Goal: Task Accomplishment & Management: Use online tool/utility

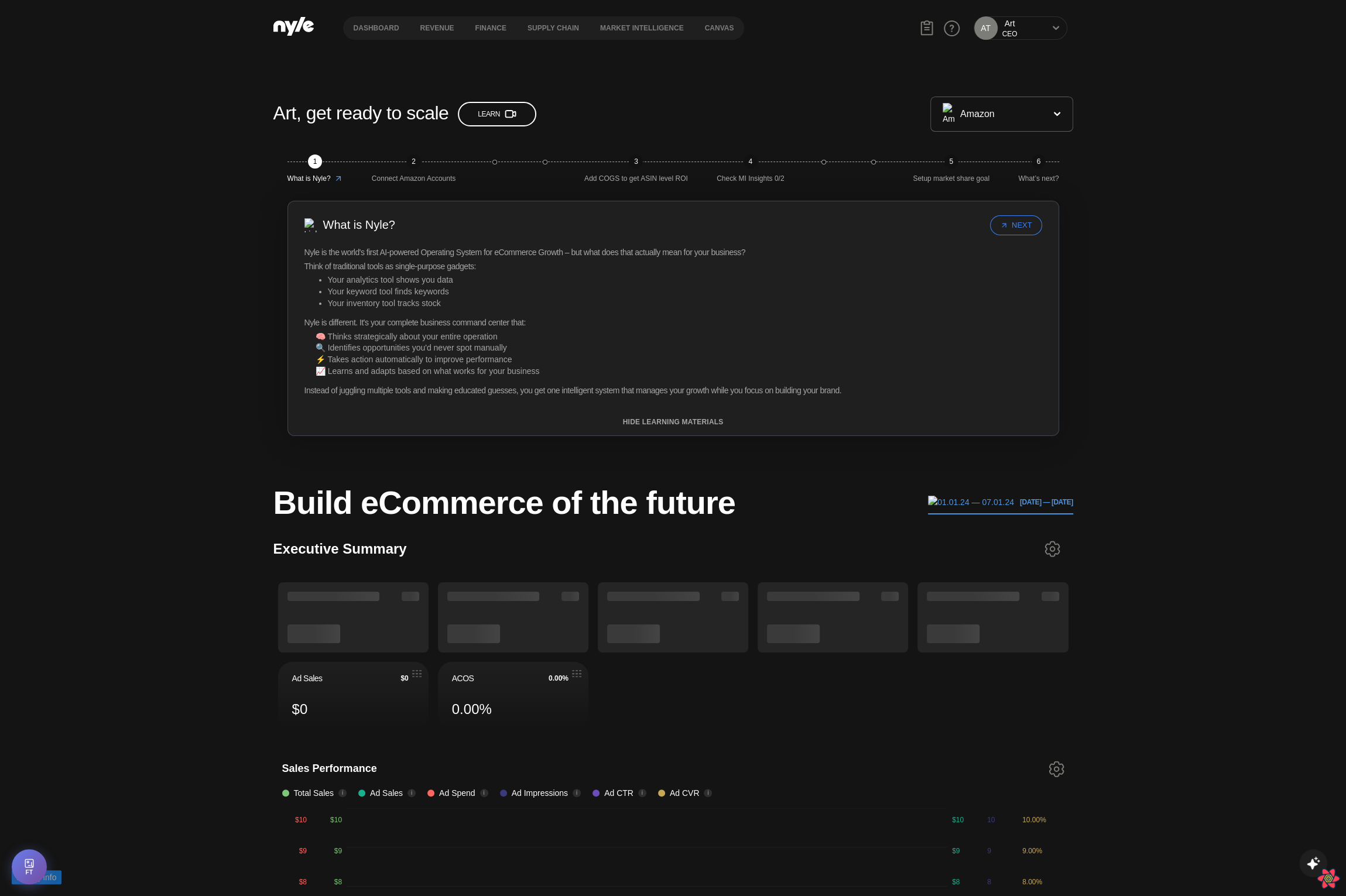
click at [1036, 25] on div "AT Art CEO" at bounding box center [1021, 28] width 94 height 23
click at [1052, 30] on button at bounding box center [1056, 27] width 9 height 9
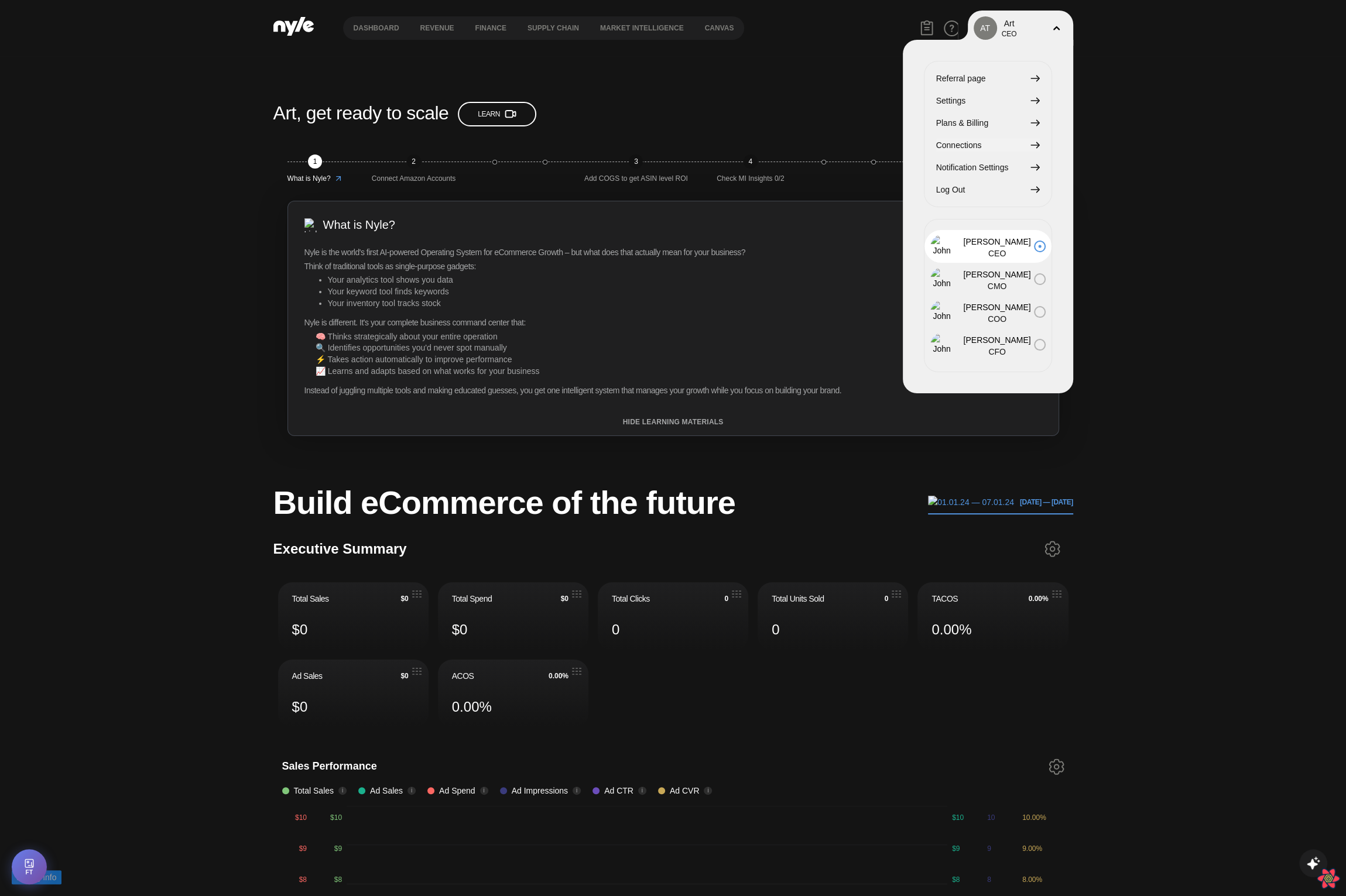
click at [966, 147] on span "Connections" at bounding box center [958, 145] width 45 height 13
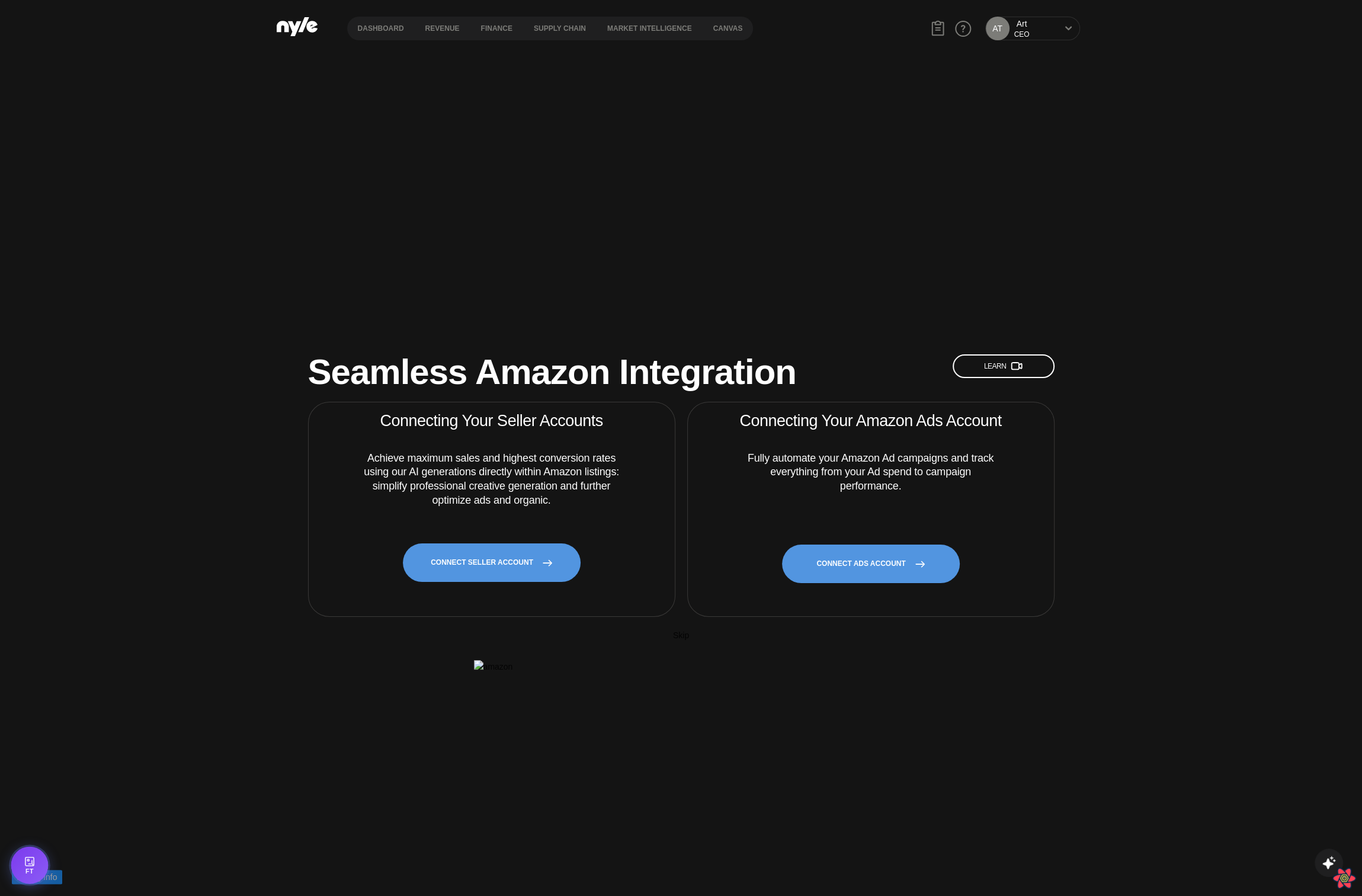
click at [32, 859] on icon "Open Feature Toggle Debug Panel" at bounding box center [29, 861] width 11 height 11
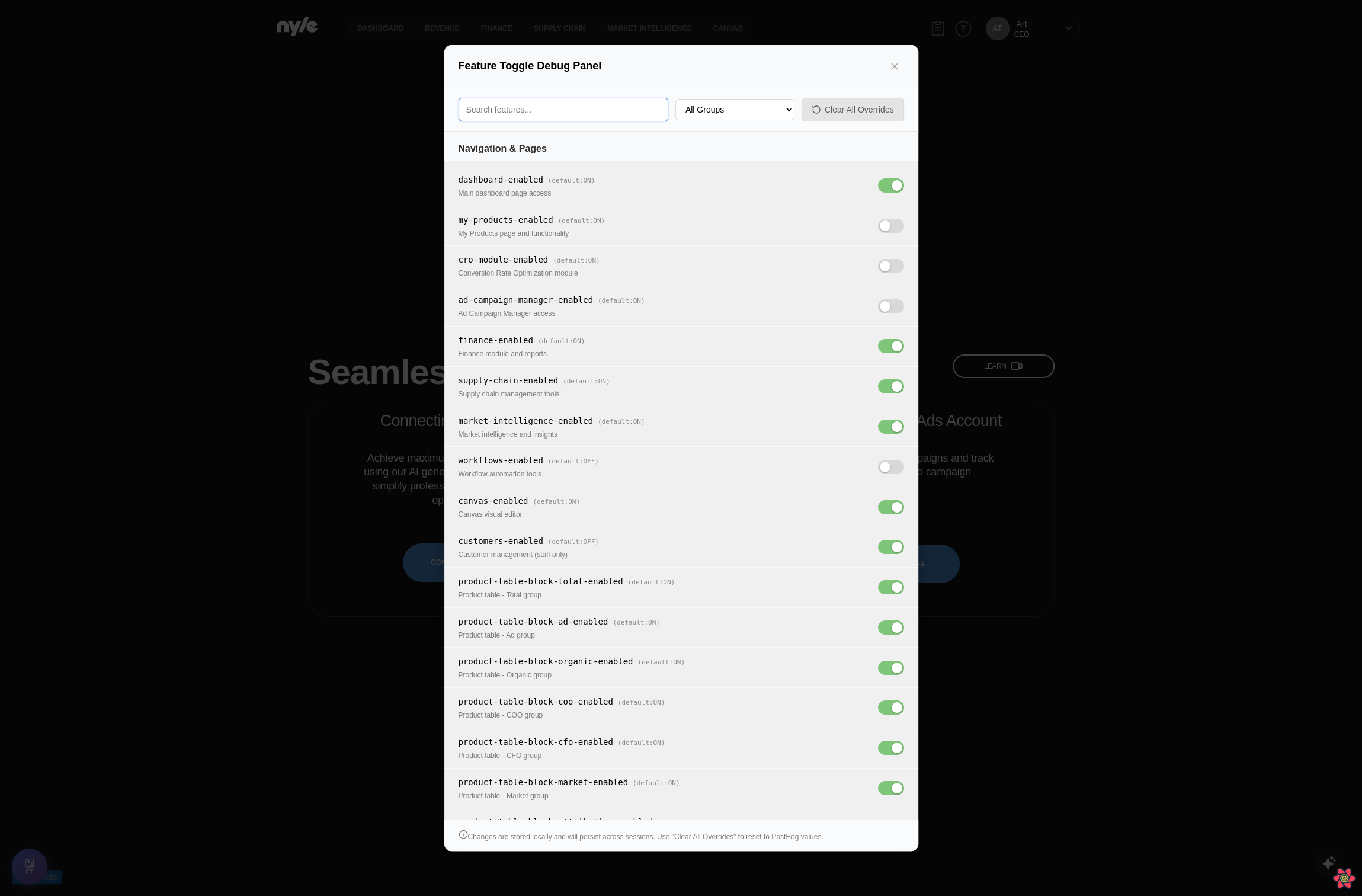
click at [562, 107] on input "Search feature toggles" at bounding box center [563, 110] width 210 height 23
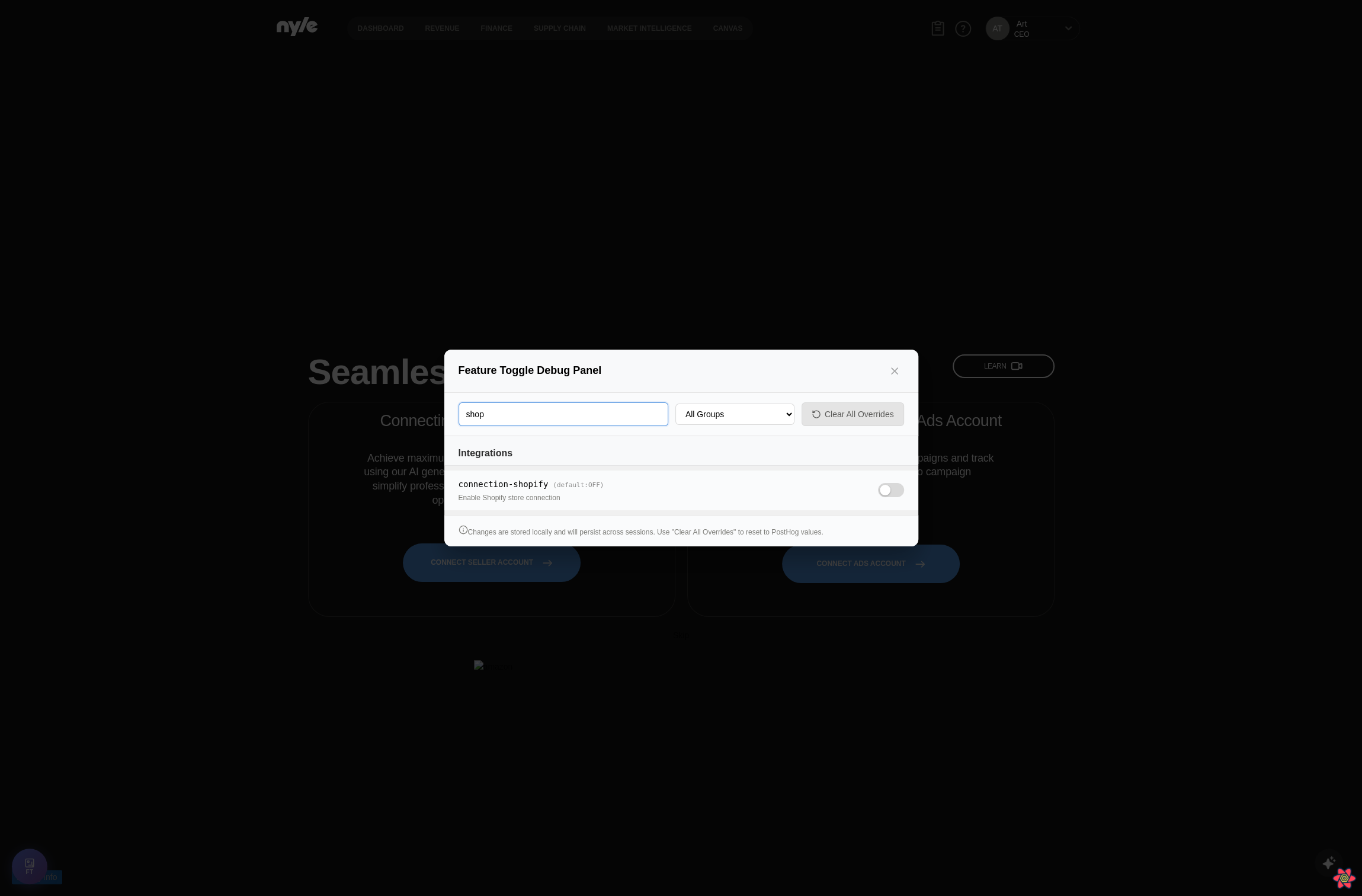
type input "shop"
click at [885, 489] on span at bounding box center [891, 489] width 26 height 14
click at [878, 492] on input "OFF" at bounding box center [878, 492] width 0 height 0
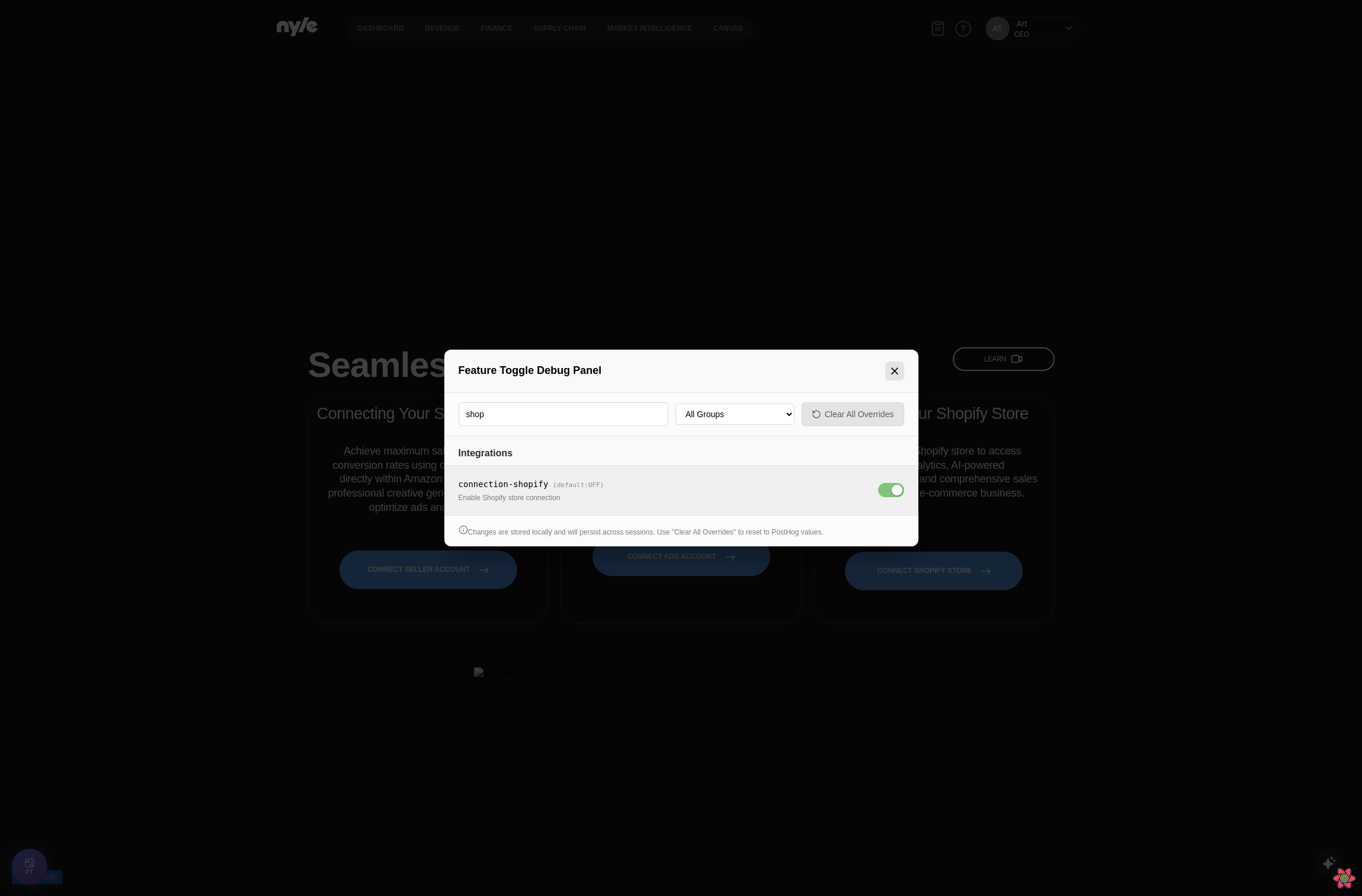
click at [891, 370] on icon "Close panel" at bounding box center [895, 371] width 12 height 12
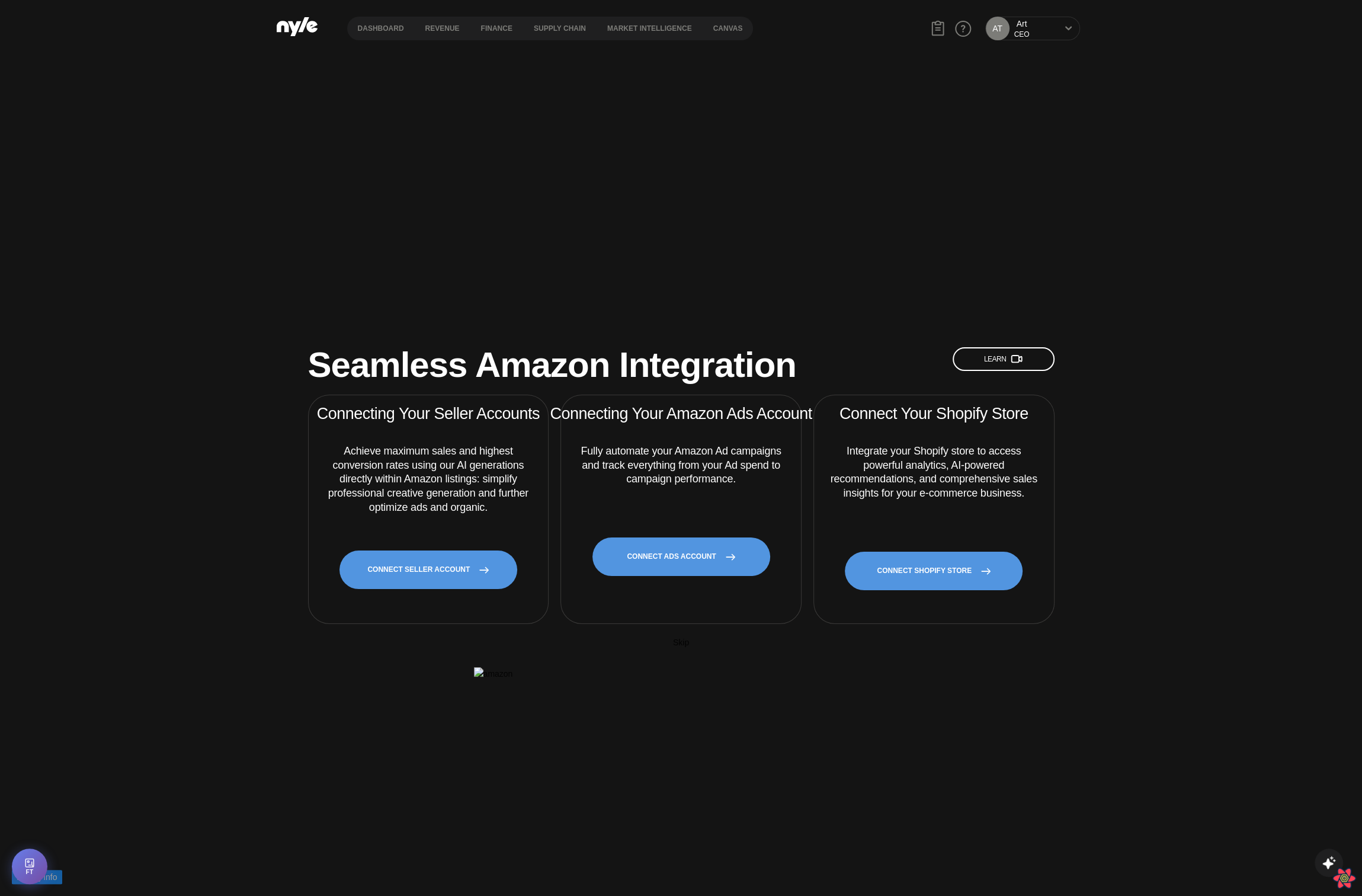
click at [494, 224] on div "Seamless Amazon Integration Learn Connecting Your Seller Accounts Achieve maxim…" at bounding box center [681, 505] width 1362 height 896
click at [931, 551] on link "CONNECT SHOPIFY STORE" at bounding box center [933, 570] width 177 height 39
click at [912, 551] on link "CONNECT SHOPIFY STORE" at bounding box center [933, 570] width 177 height 39
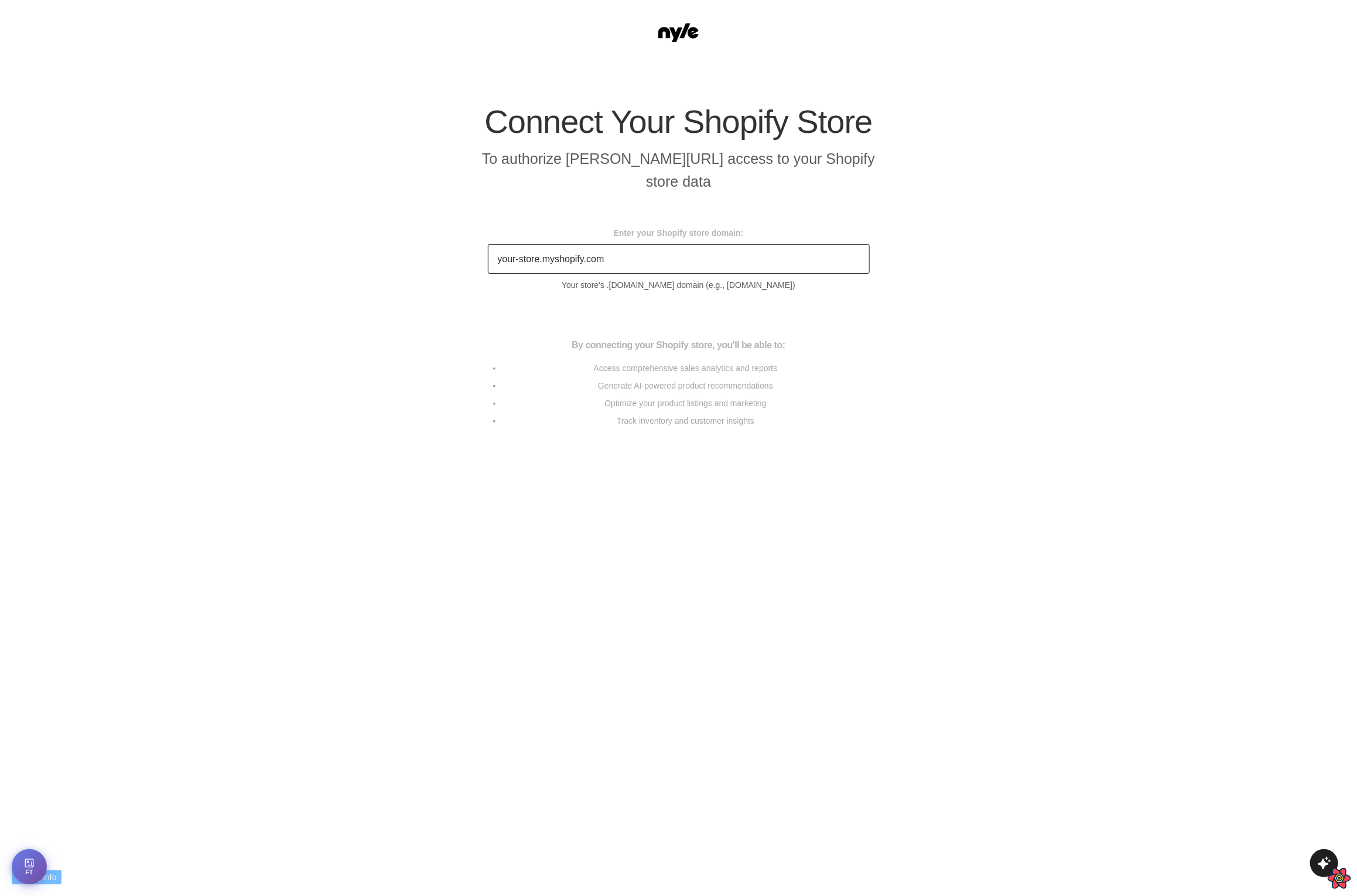
click at [577, 274] on input "Enter your Shopify store domain:" at bounding box center [678, 258] width 382 height 30
click at [913, 424] on section "Connect Your Shopify Store To authorize Nyle.ai access to your Shopify store da…" at bounding box center [678, 328] width 1357 height 527
click at [850, 550] on div "Connect Your Shopify Store To authorize Nyle.ai access to your Shopify store da…" at bounding box center [678, 328] width 410 height 445
click at [725, 270] on input "something.myshopify.com" at bounding box center [678, 258] width 382 height 30
drag, startPoint x: 698, startPoint y: 294, endPoint x: 814, endPoint y: 294, distance: 116.0
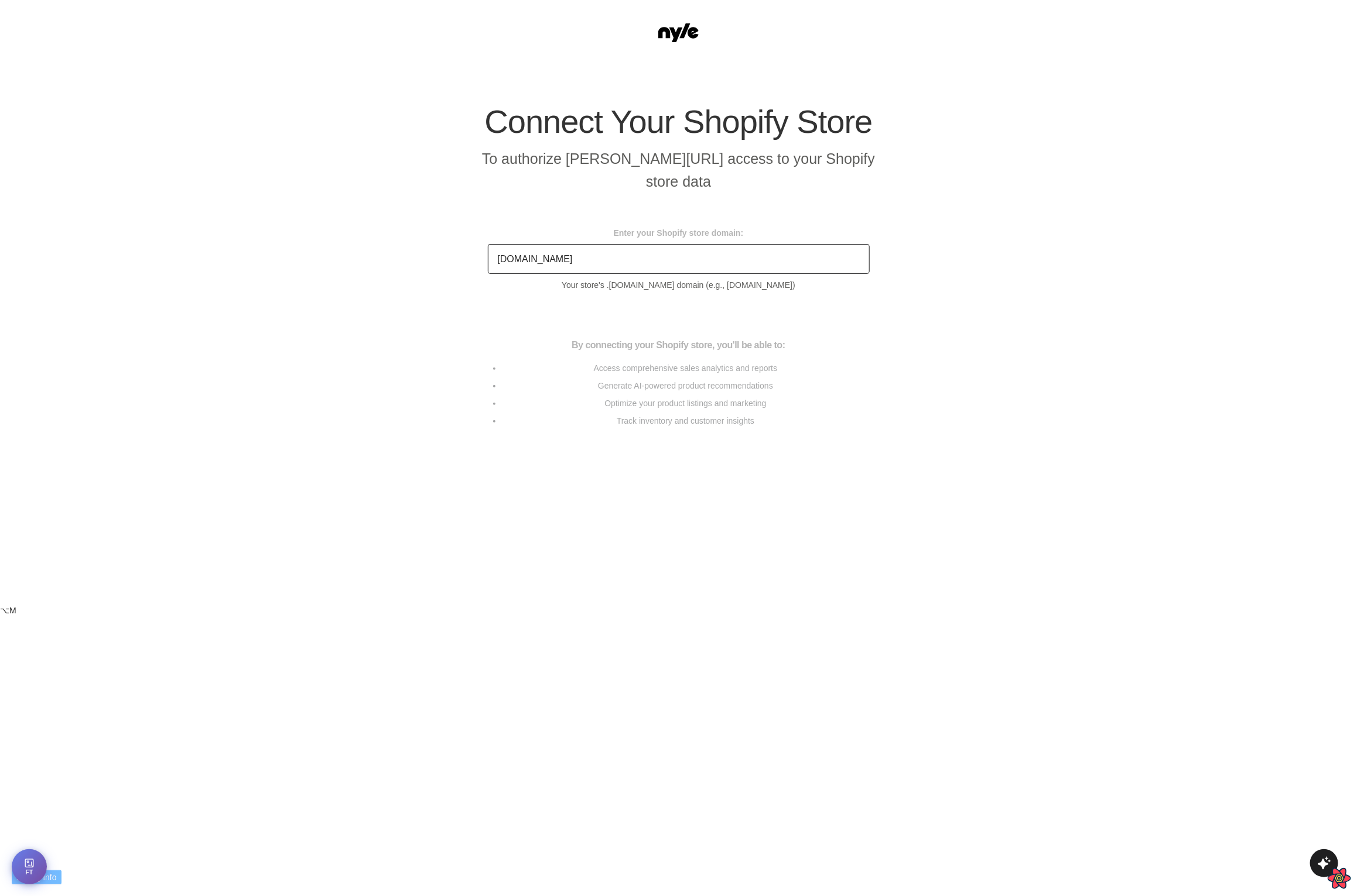
click at [814, 291] on small "Your store's .myshopify.com domain (e.g., example-store.myshopify.com)" at bounding box center [678, 285] width 382 height 13
copy small "example-store.myshopify.com"
click at [672, 268] on input "something.myshopify.com" at bounding box center [678, 258] width 382 height 30
paste input "example-store"
type input "example-store.myshopify.com"
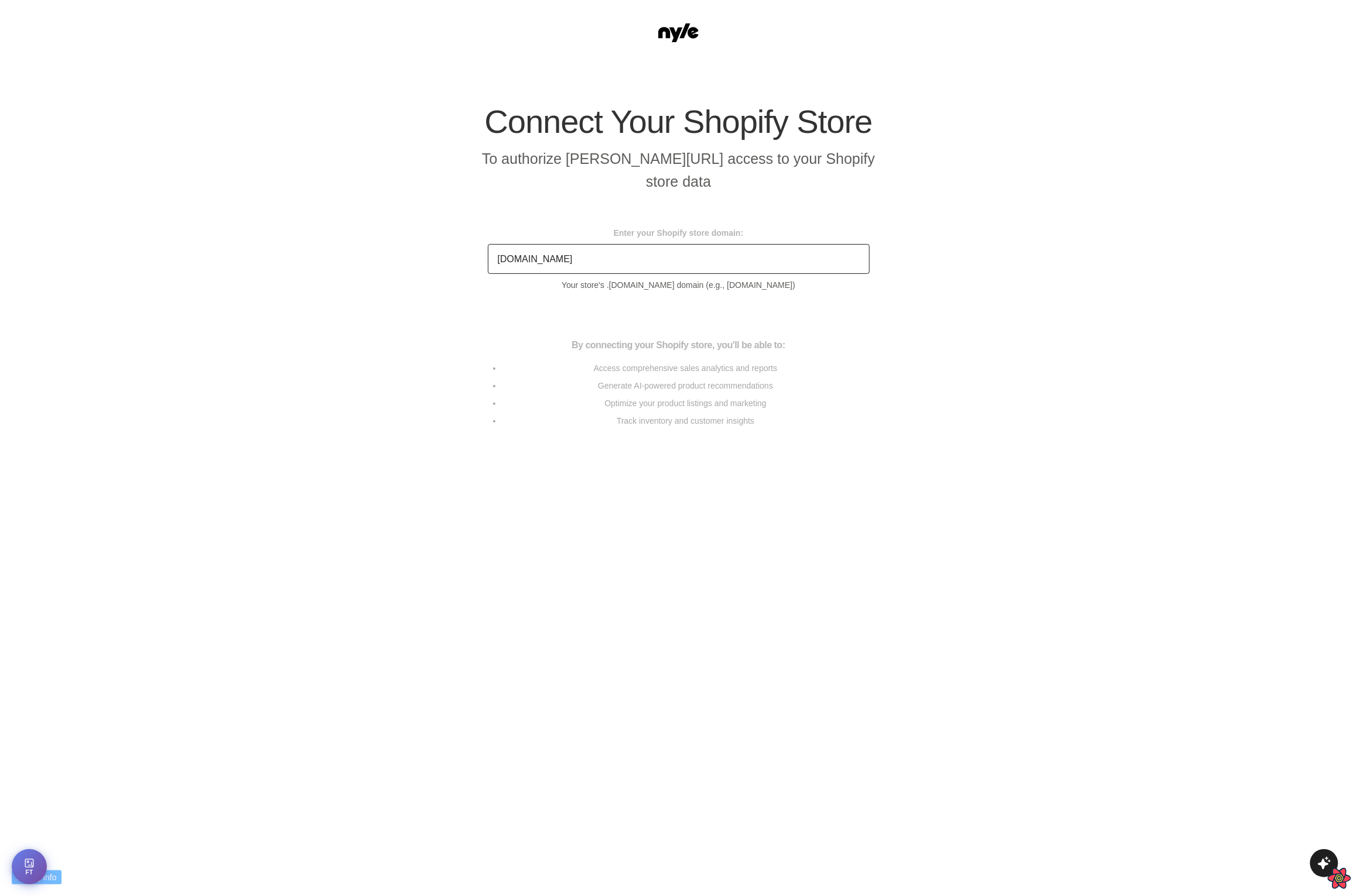
click at [819, 442] on div "By connecting your Shopify store, you'll be able to: Access comprehensive sales…" at bounding box center [678, 385] width 410 height 122
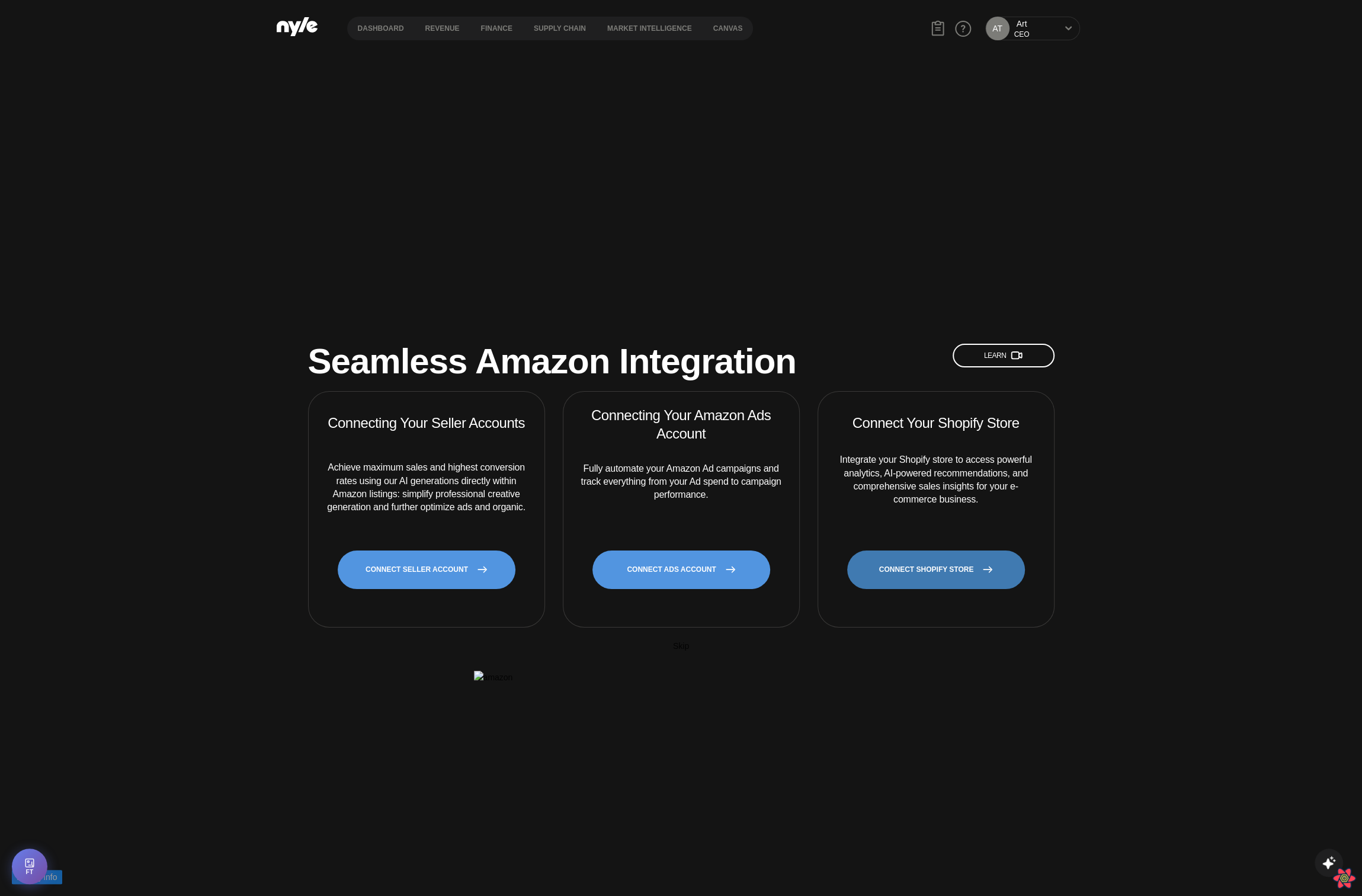
click at [943, 551] on link "CONNECT SHOPIFY STORE" at bounding box center [936, 570] width 177 height 39
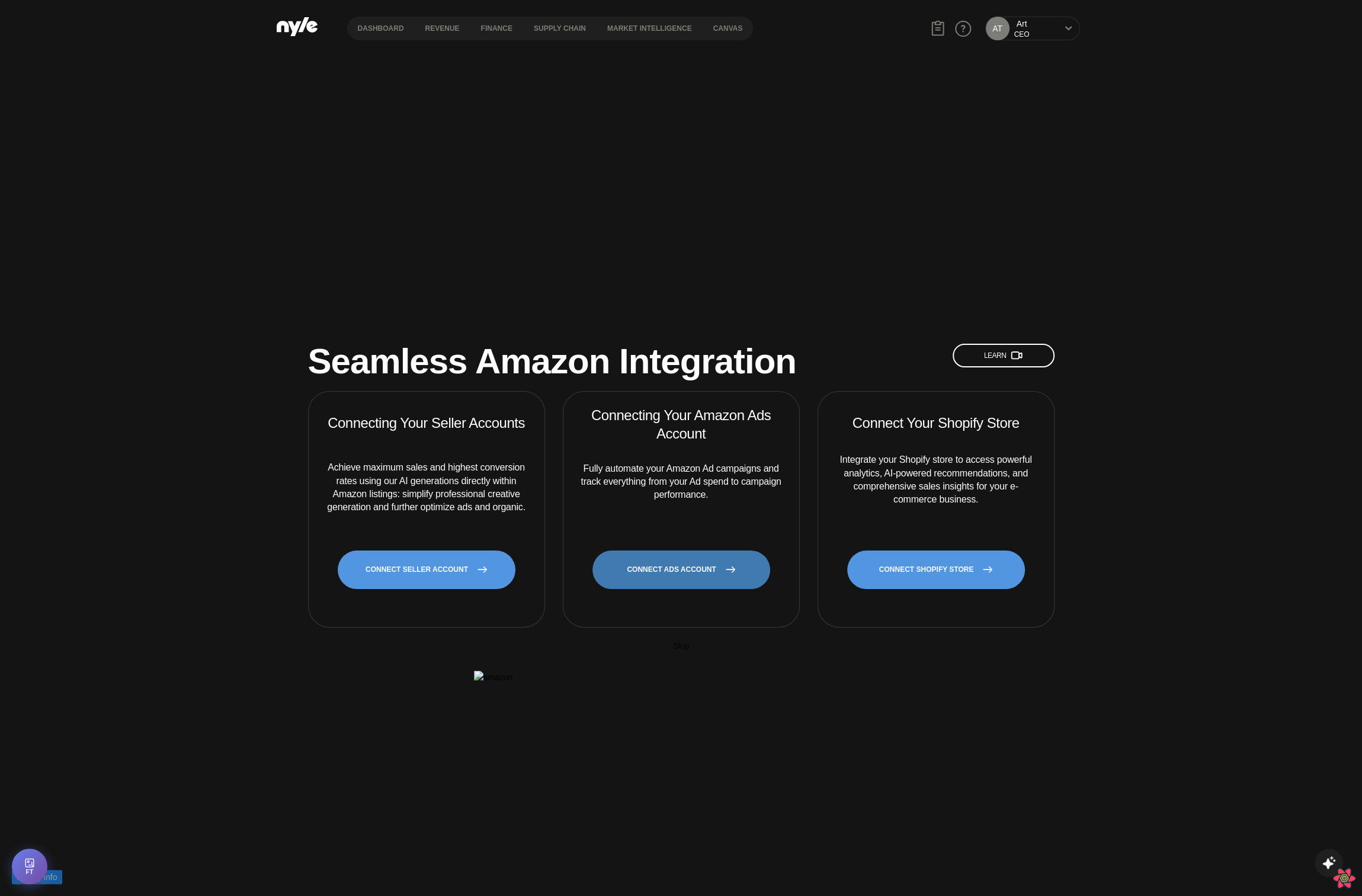
click at [702, 551] on link "CONNECT ADS ACCOUNT" at bounding box center [681, 570] width 177 height 39
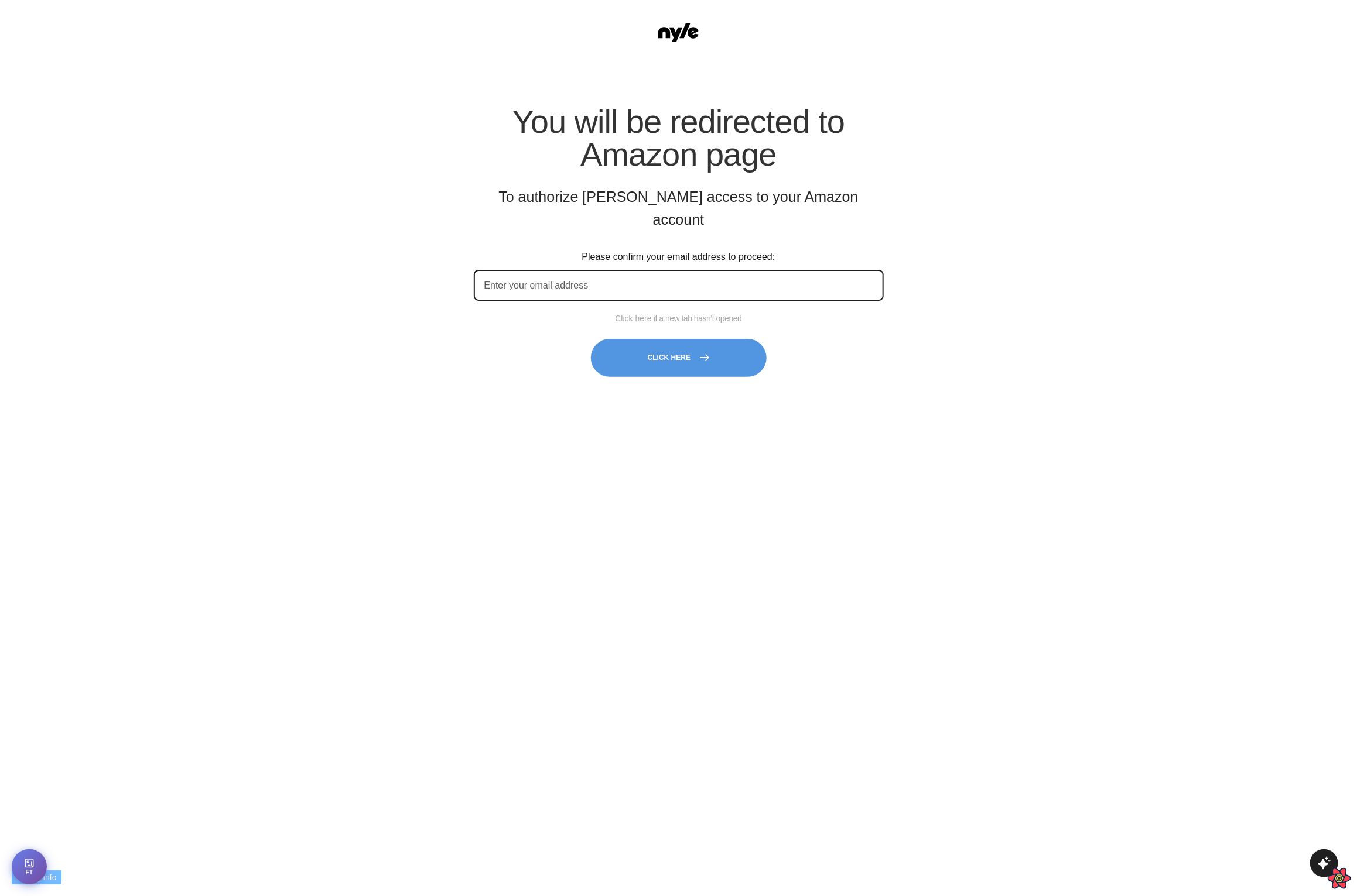
click at [872, 364] on div "You will be redirected to Amazon page To authorize Nyle access to your Amazon a…" at bounding box center [678, 252] width 410 height 295
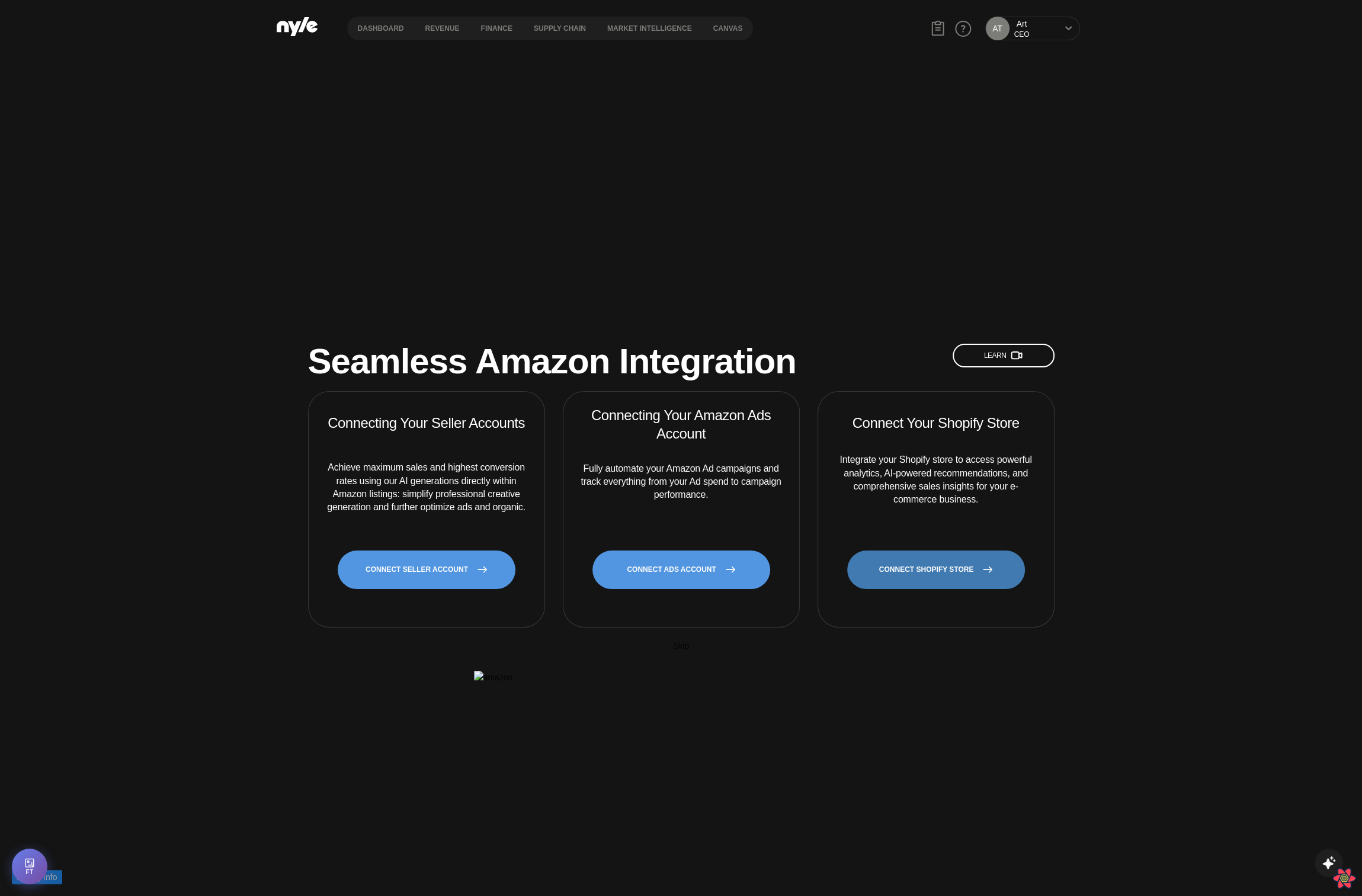
click at [927, 551] on link "CONNECT SHOPIFY STORE" at bounding box center [936, 570] width 177 height 39
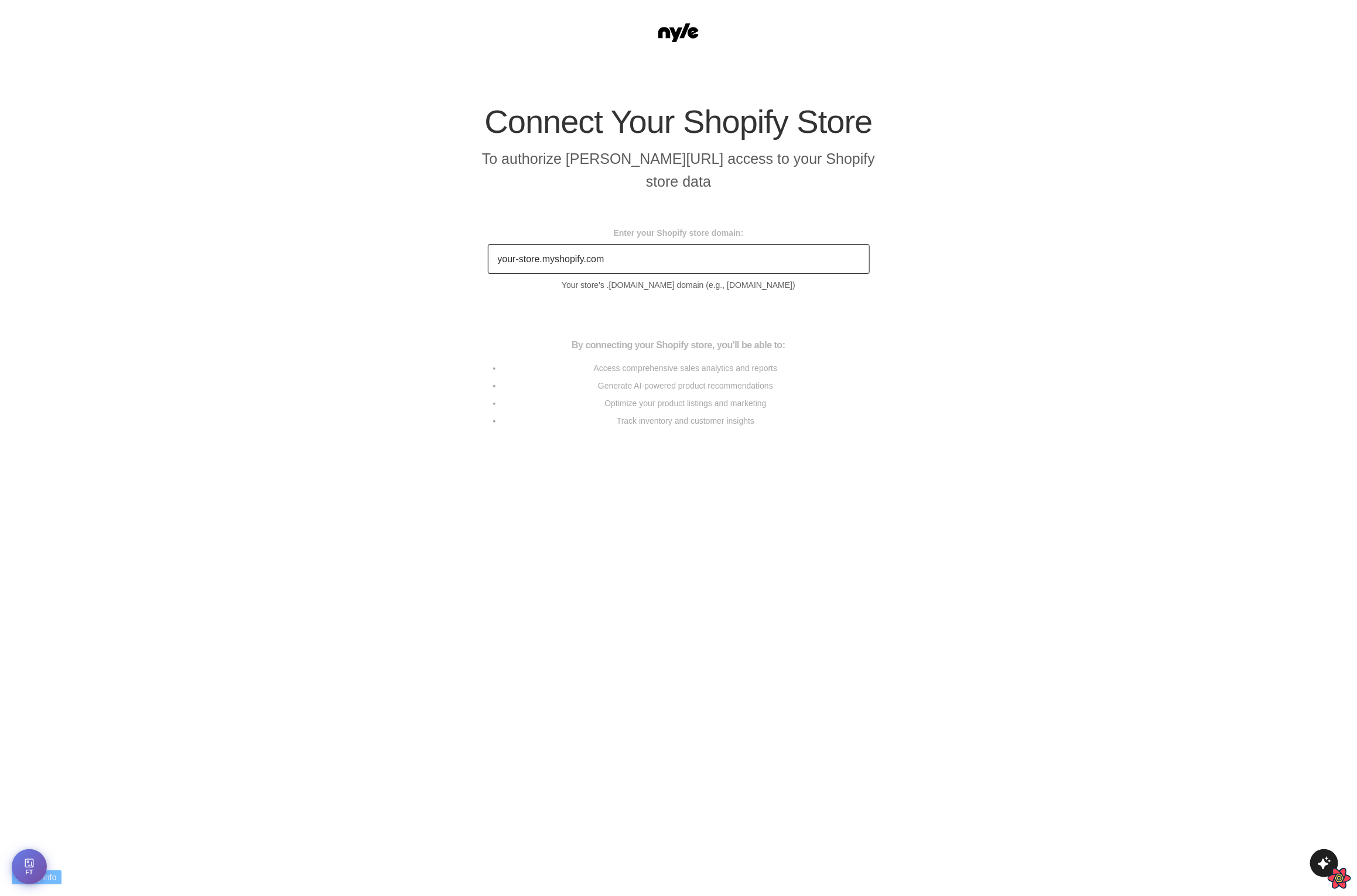
click at [691, 265] on input "Enter your Shopify store domain:" at bounding box center [678, 258] width 382 height 30
type input "example-store.myshopify.com"
click at [510, 514] on div "Connect Your Shopify Store To authorize Nyle.ai access to your Shopify store da…" at bounding box center [678, 328] width 410 height 445
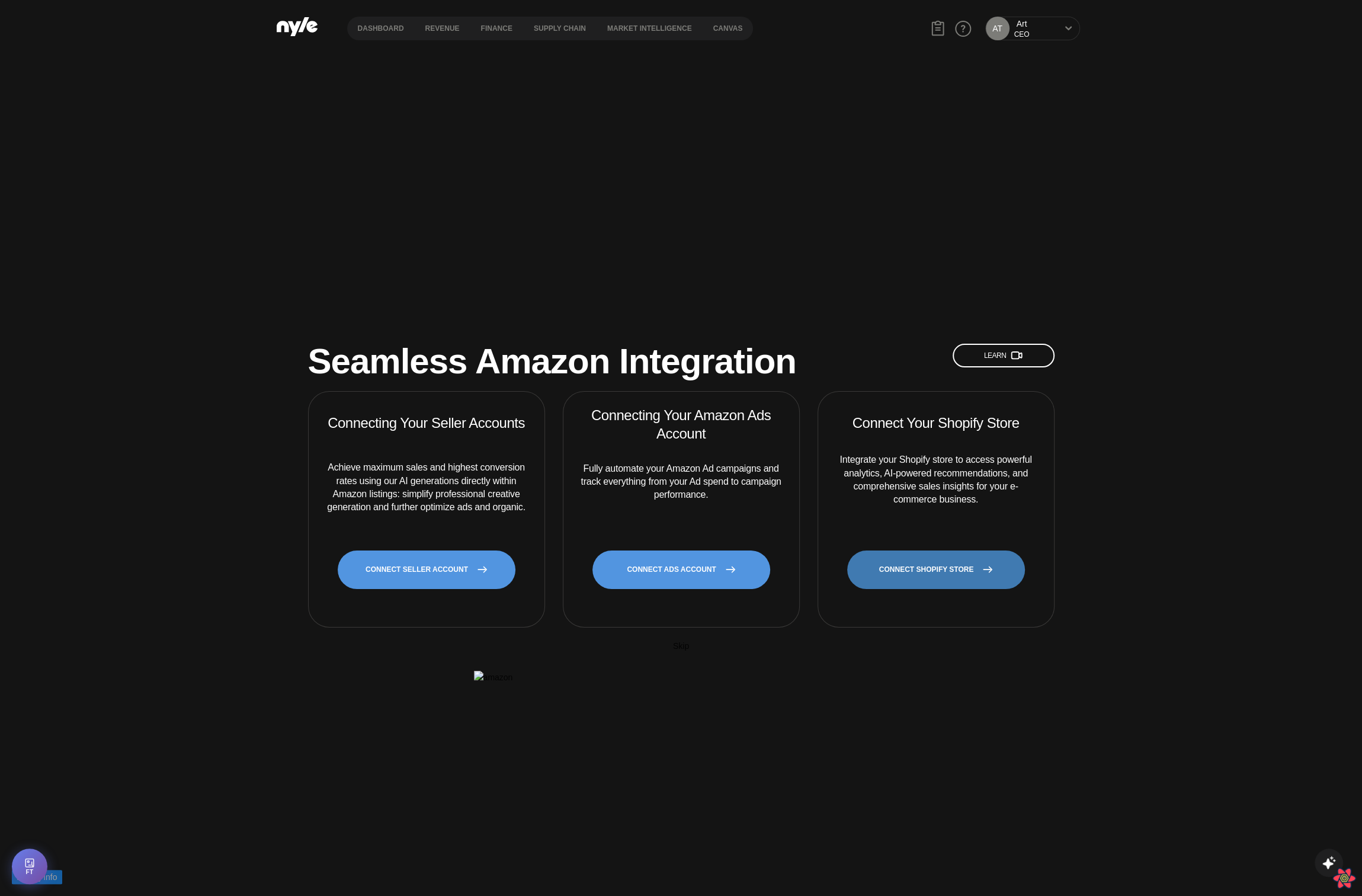
click at [947, 551] on link "CONNECT SHOPIFY STORE" at bounding box center [936, 570] width 177 height 39
click at [941, 551] on link "CONNECT SHOPIFY STORE" at bounding box center [936, 570] width 177 height 39
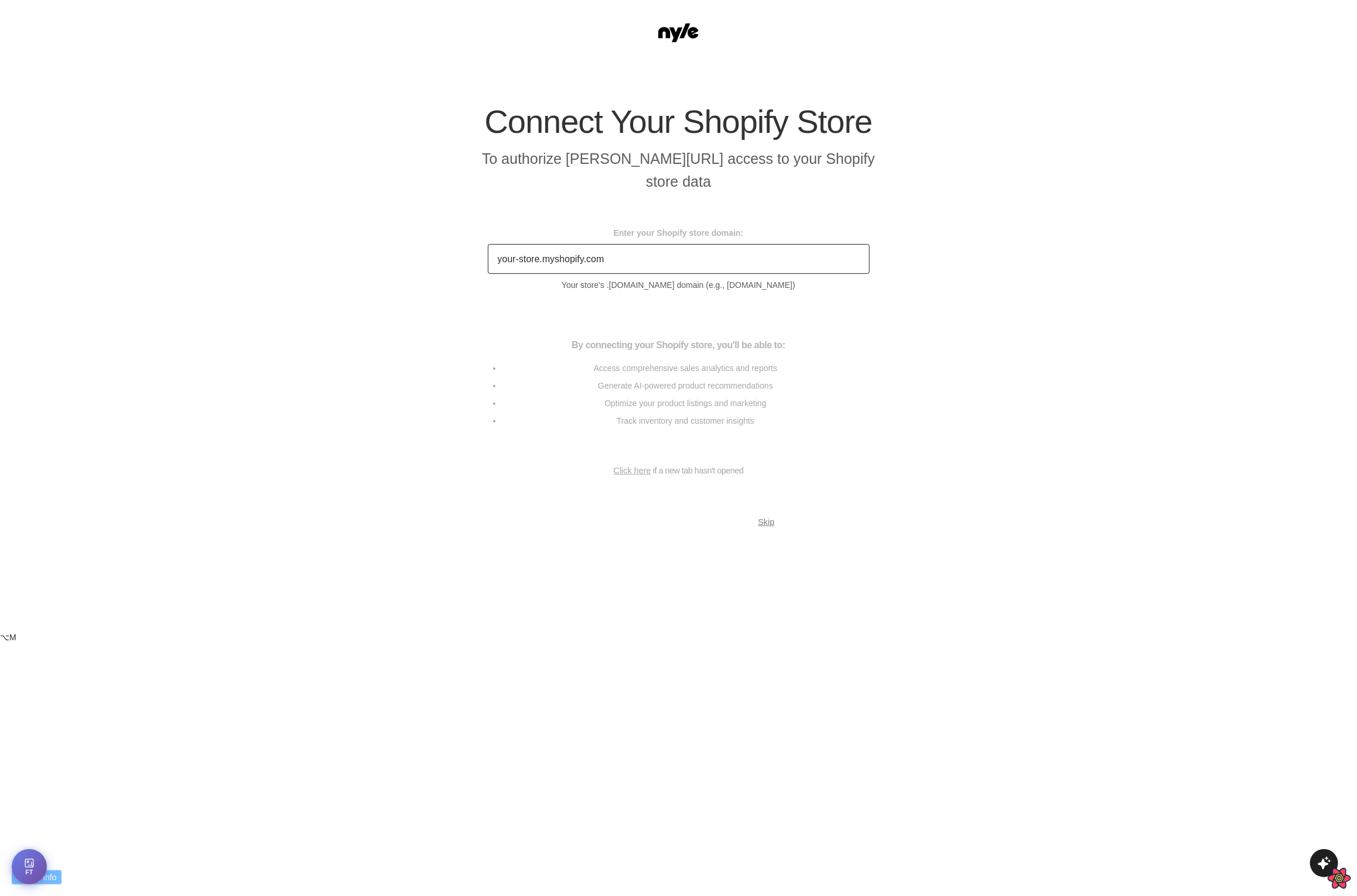
drag, startPoint x: 700, startPoint y: 295, endPoint x: 812, endPoint y: 299, distance: 112.1
click at [812, 291] on small "Your store's .myshopify.com domain (e.g., example-store.myshopify.com)" at bounding box center [678, 285] width 382 height 13
copy small "example-store.myshopify.com"
click at [716, 271] on input "Enter your Shopify store domain:" at bounding box center [678, 258] width 382 height 30
paste input "example-store.myshopify.com"
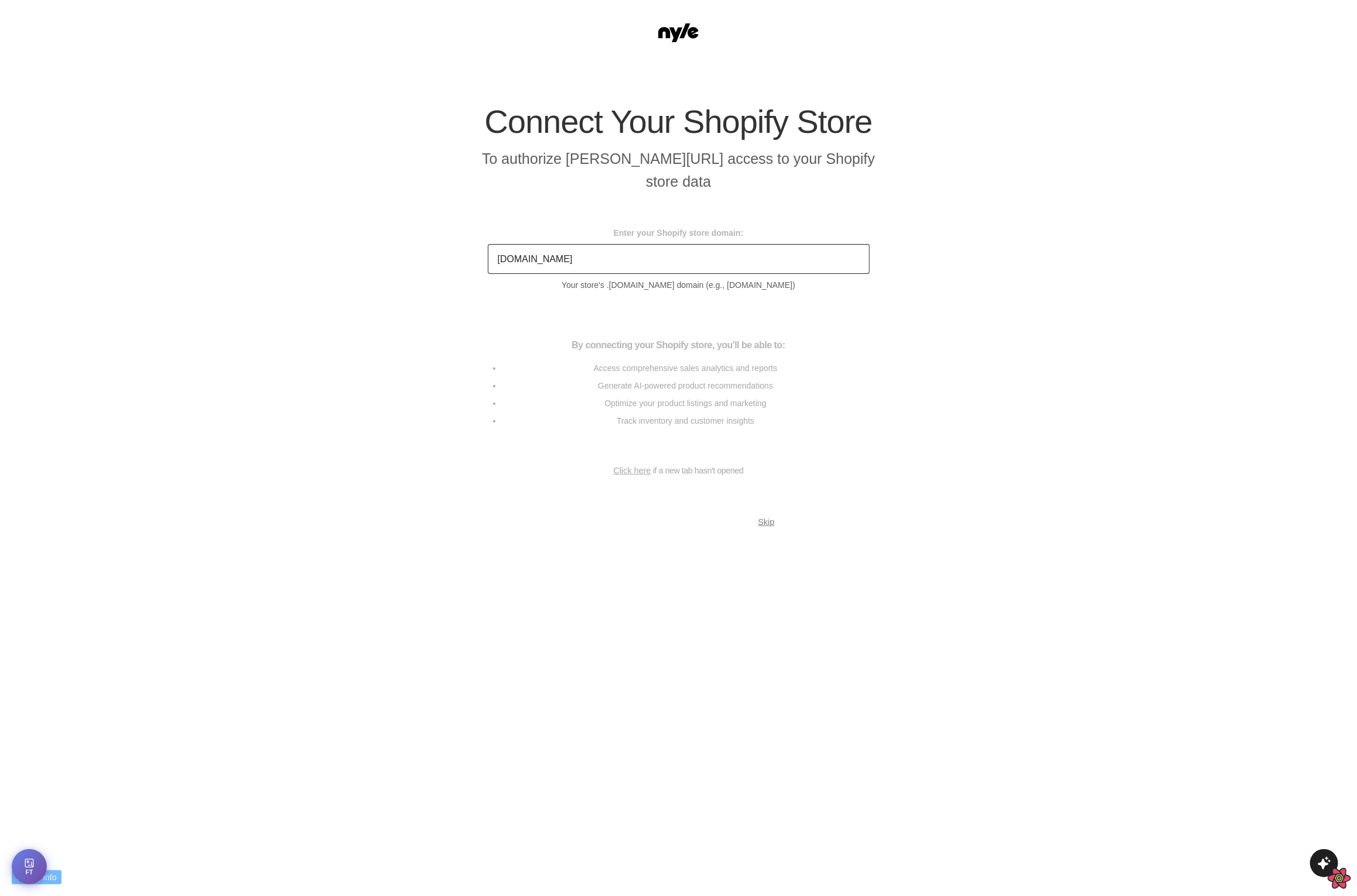
type input "example-store.myshopify.com"
click at [645, 333] on div "By connecting your Shopify store, you'll be able to: Access comprehensive sales…" at bounding box center [678, 385] width 410 height 122
click at [664, 539] on button "Connect Shopify Store" at bounding box center [660, 529] width 175 height 48
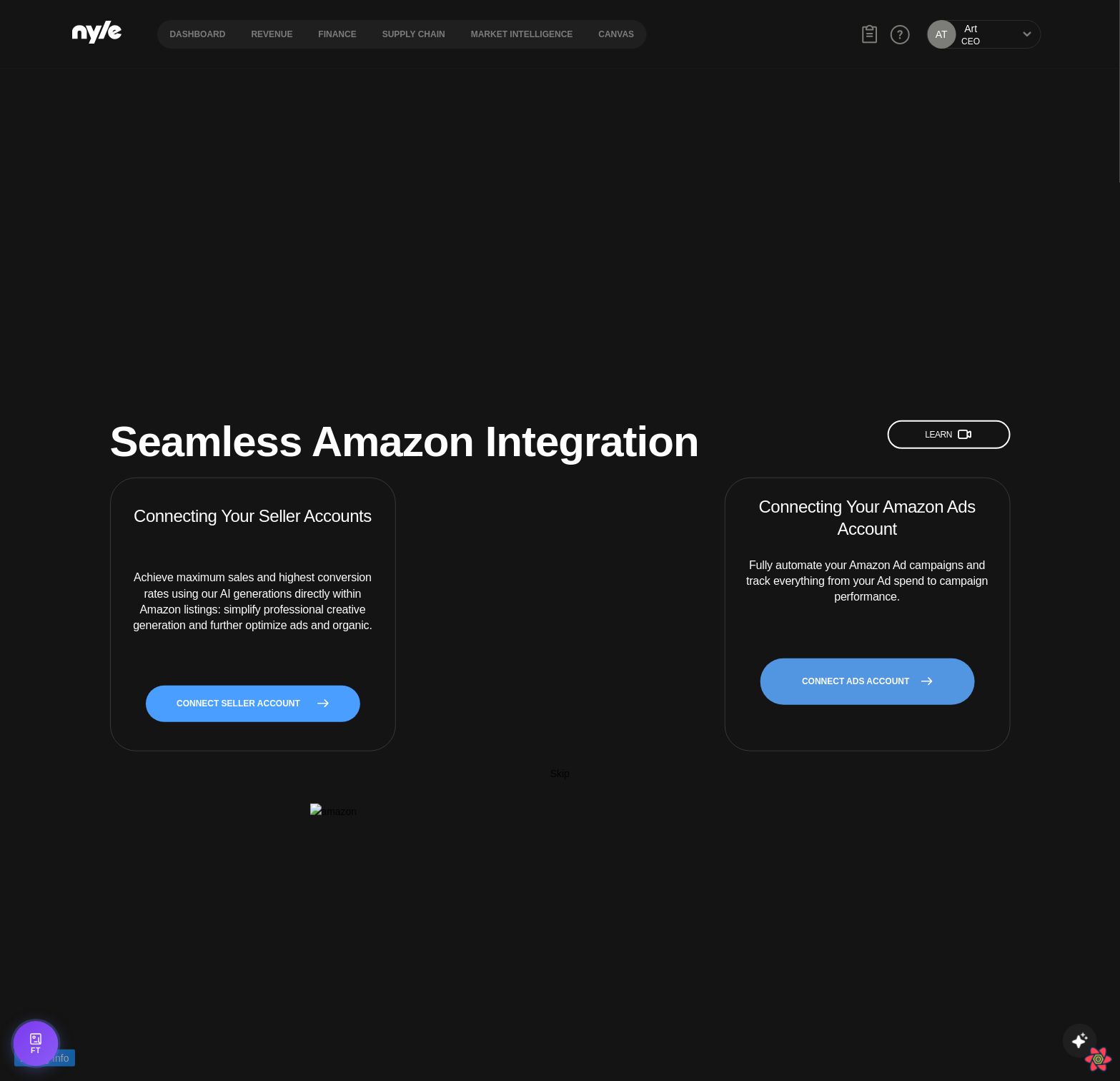
click at [38, 1037] on icon "Open Feature Toggle Debug Panel" at bounding box center [35, 1039] width 13 height 13
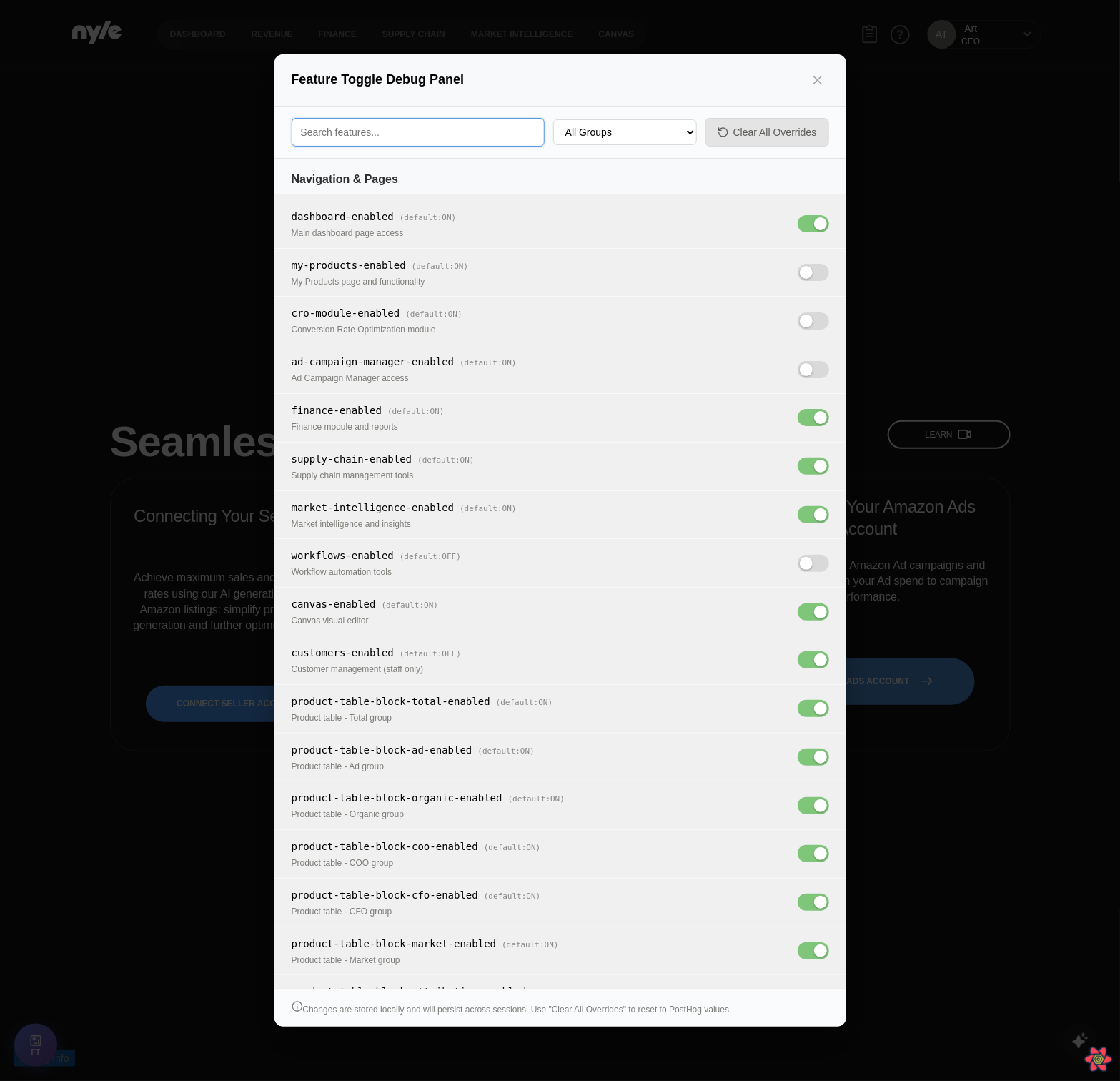
click at [380, 124] on input "Search feature toggles" at bounding box center [418, 132] width 253 height 28
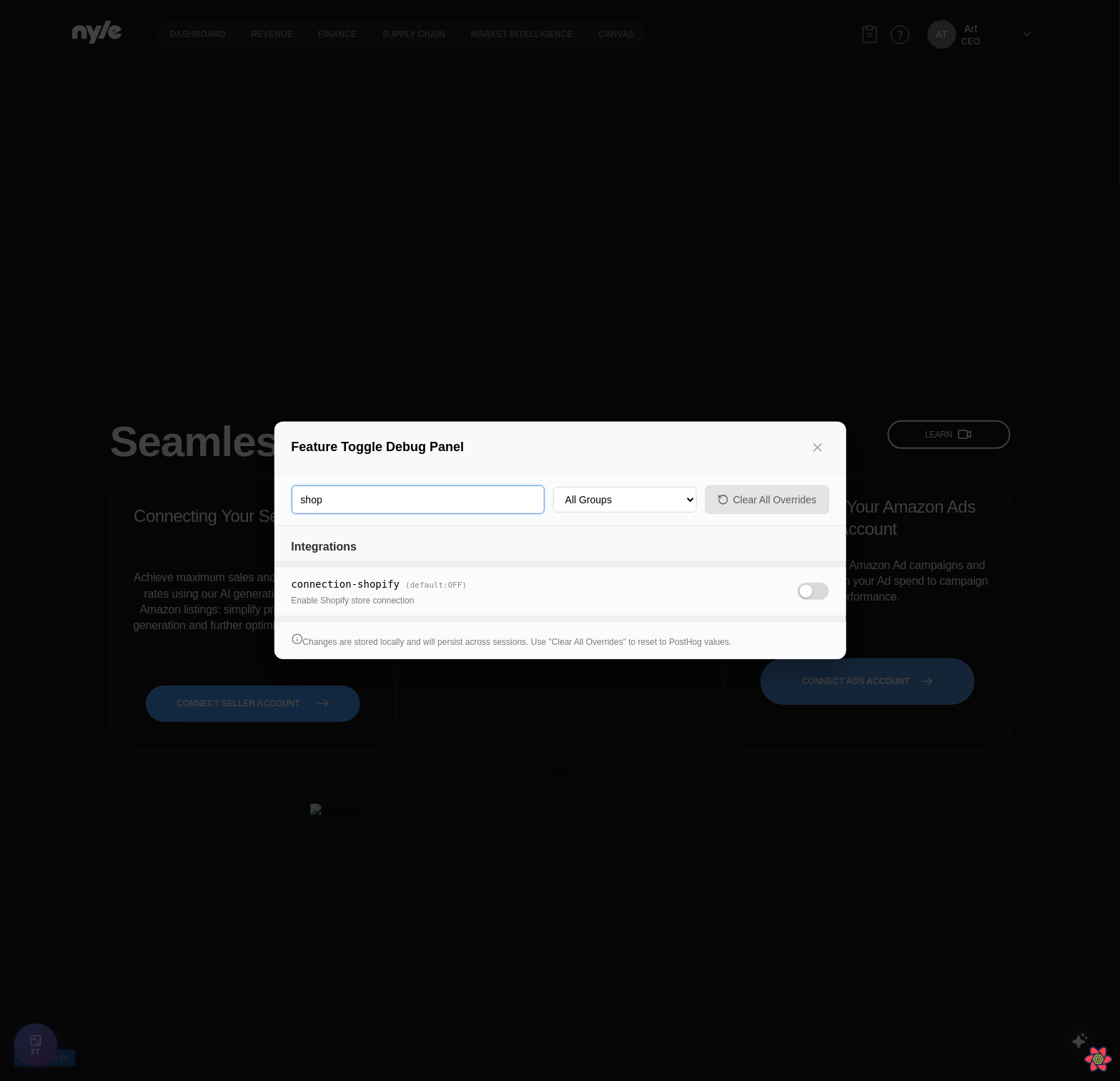
type input "shop"
click at [820, 593] on span at bounding box center [813, 590] width 32 height 17
click at [797, 594] on input "OFF" at bounding box center [797, 594] width 0 height 0
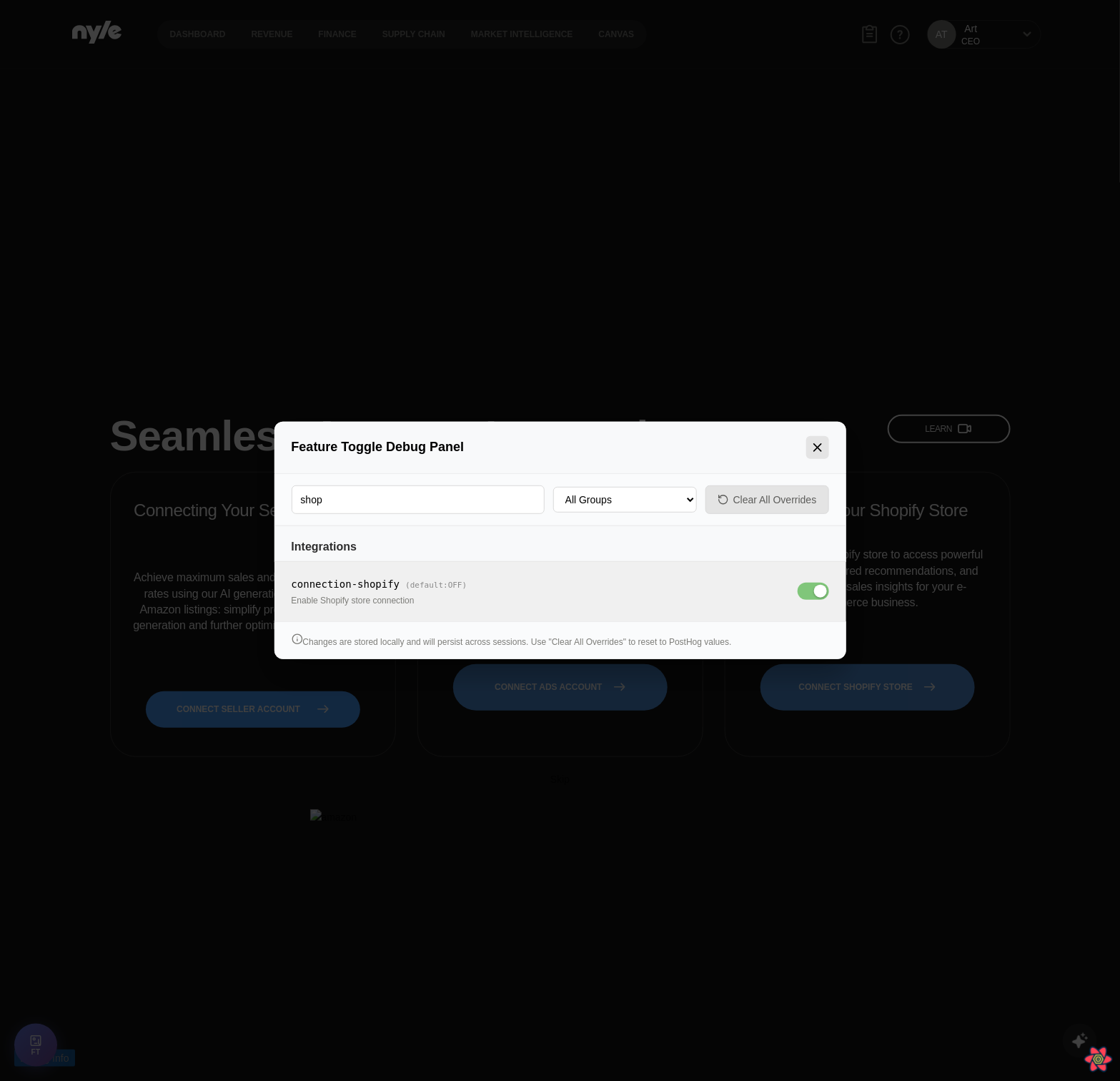
click at [818, 449] on icon "Close panel" at bounding box center [818, 448] width 7 height 7
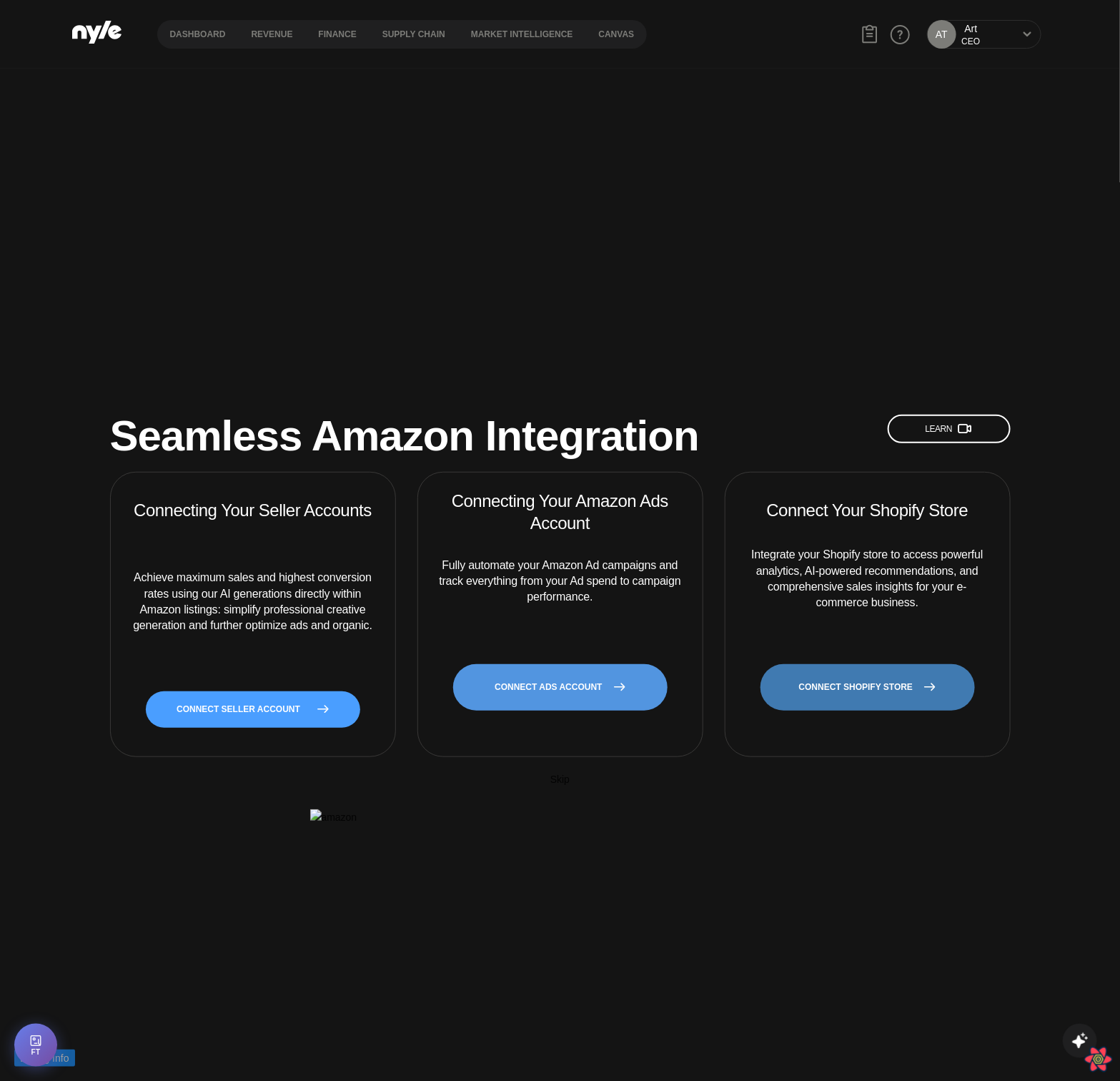
click at [896, 664] on link "CONNECT SHOPIFY STORE" at bounding box center [867, 687] width 214 height 47
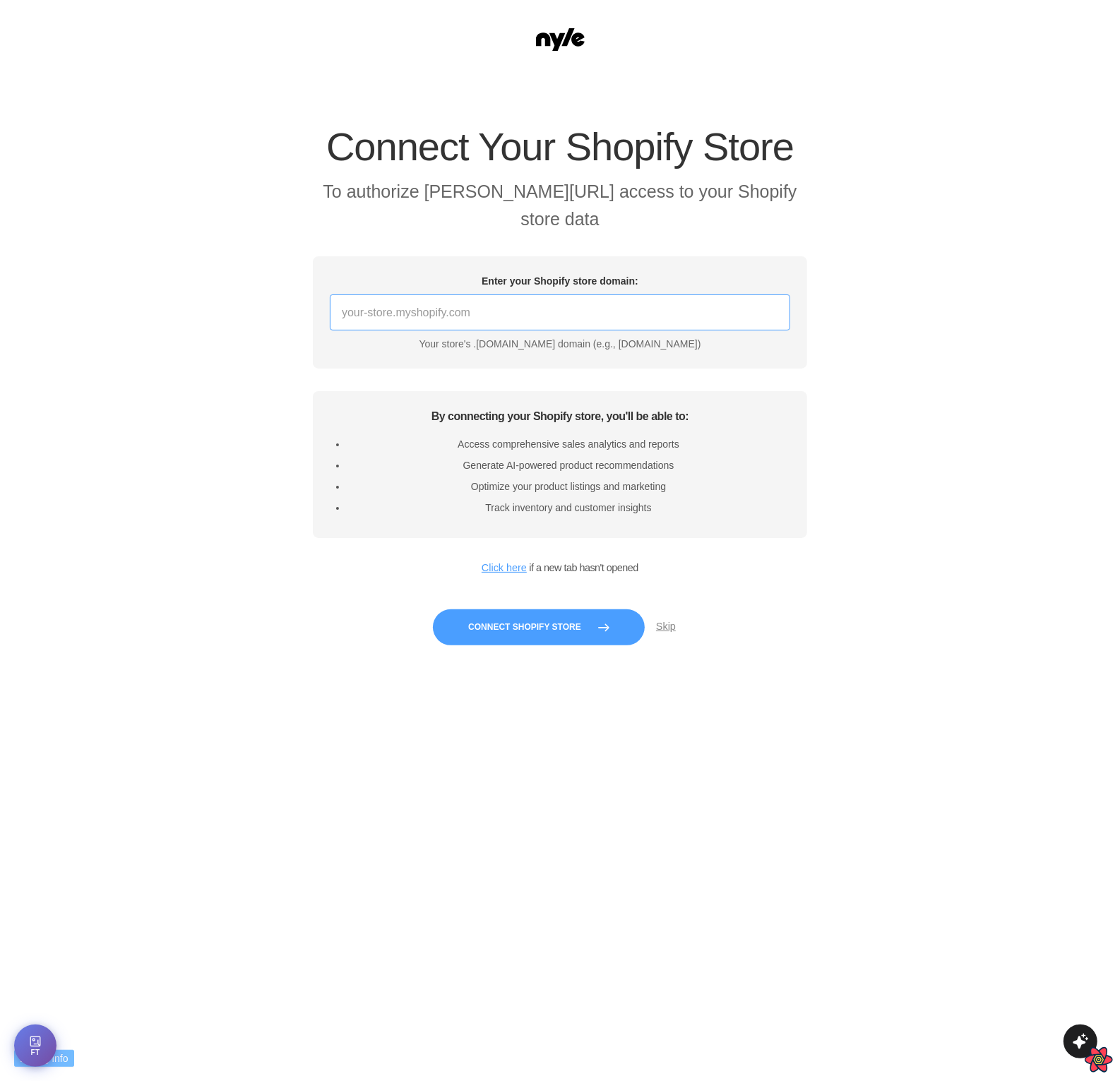
click at [587, 324] on input "Enter your Shopify store domain:" at bounding box center [560, 312] width 460 height 36
type input "example-store.myshopify.com"
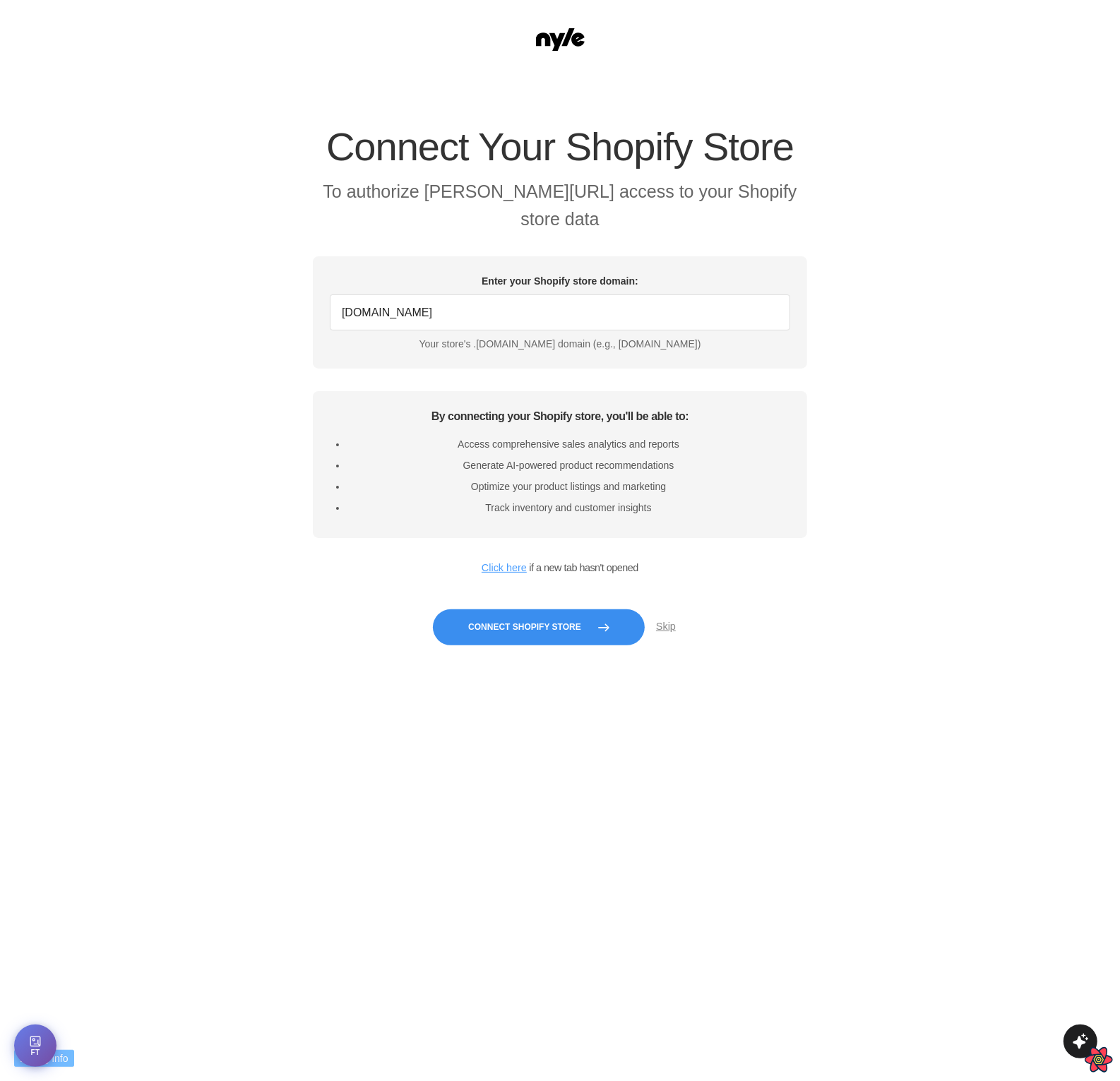
click at [536, 628] on button "Connect Shopify Store" at bounding box center [538, 627] width 211 height 36
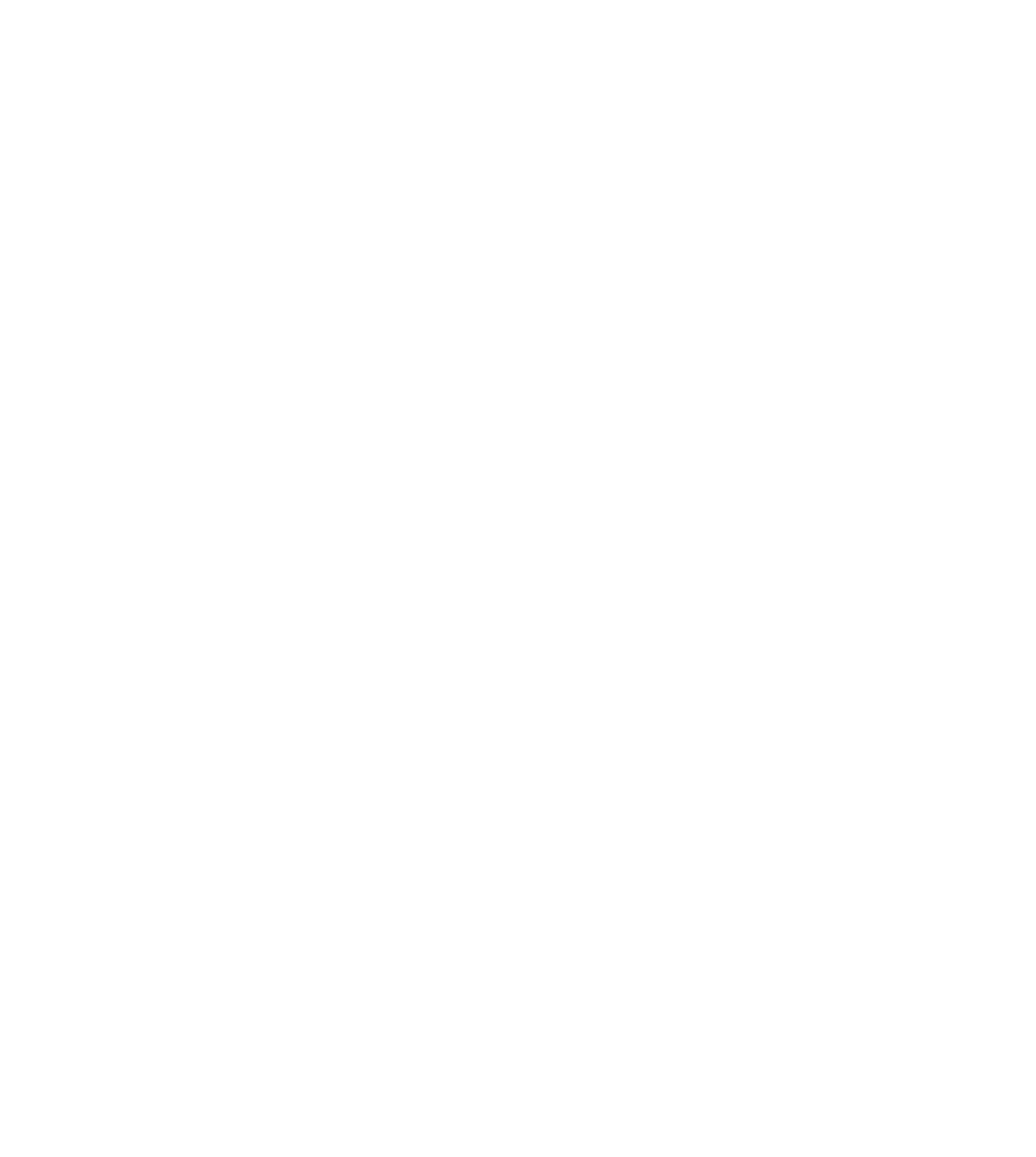
scroll to position [16, 0]
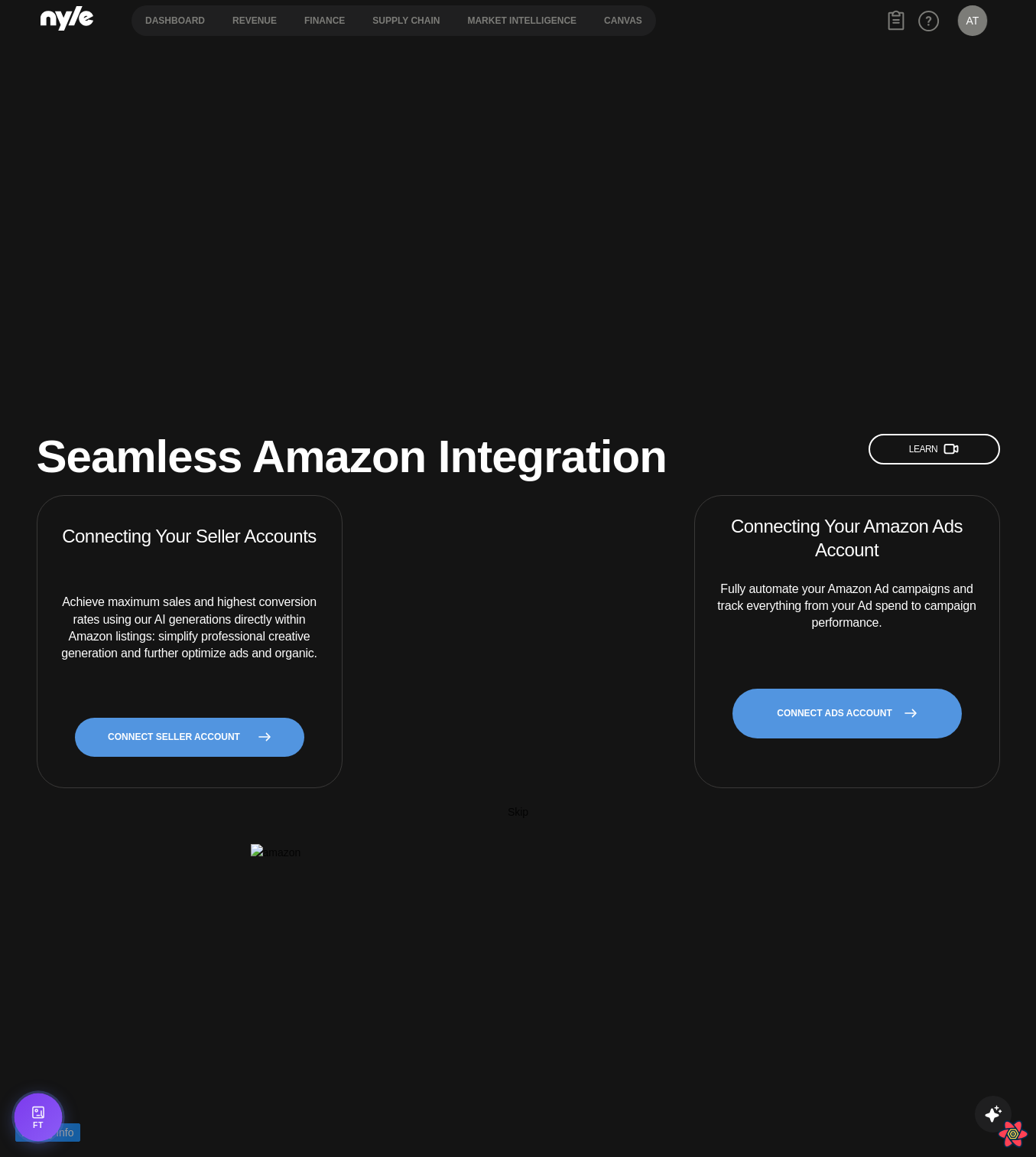
click at [21, 1115] on button "FT" at bounding box center [38, 1116] width 48 height 48
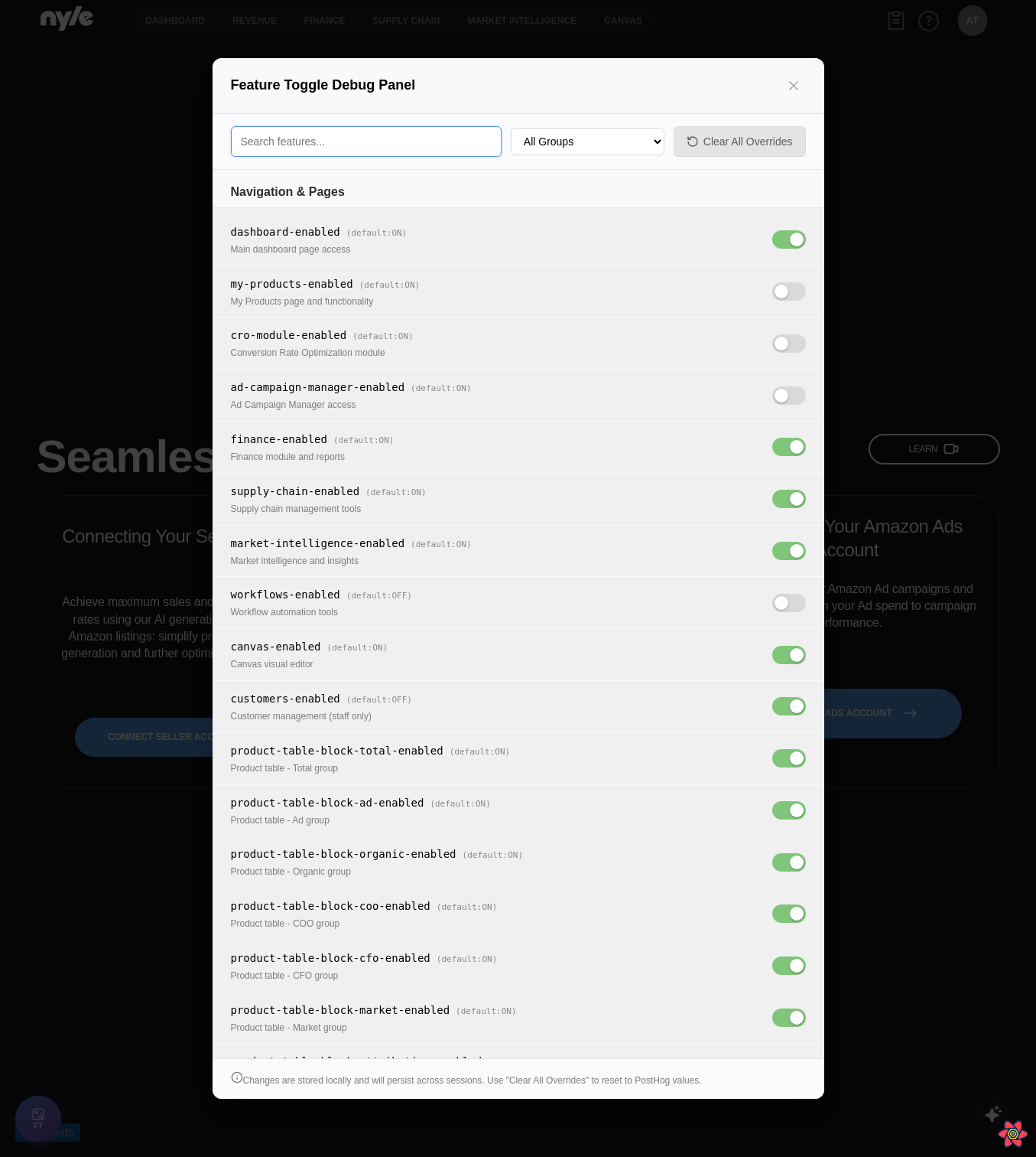
click at [309, 136] on input "Search feature toggles" at bounding box center [366, 141] width 271 height 30
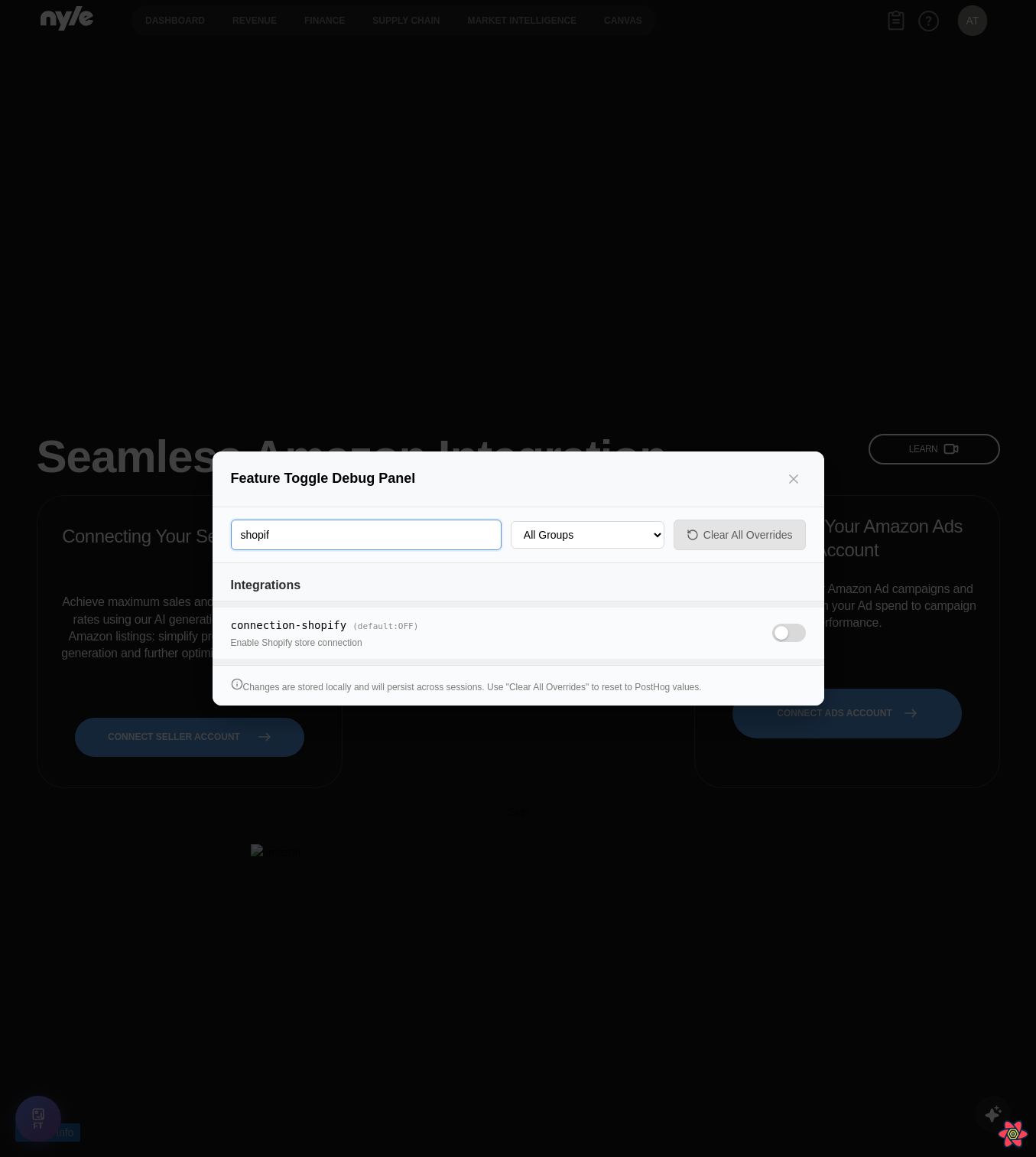
type input "shopif"
click at [752, 639] on span at bounding box center [789, 632] width 34 height 18
click at [752, 636] on input "OFF" at bounding box center [772, 636] width 0 height 0
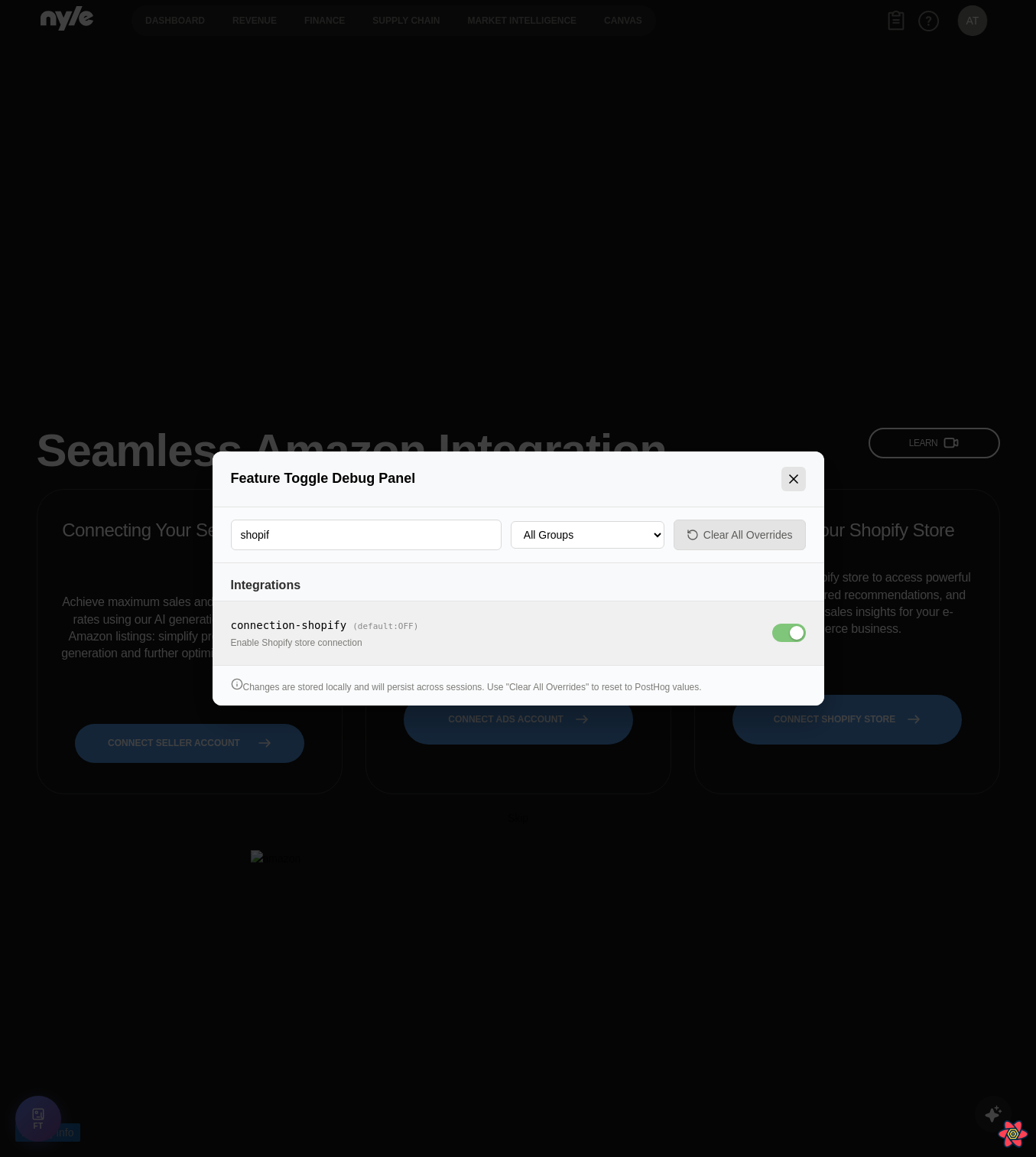
click at [752, 475] on icon "Close panel" at bounding box center [794, 479] width 15 height 15
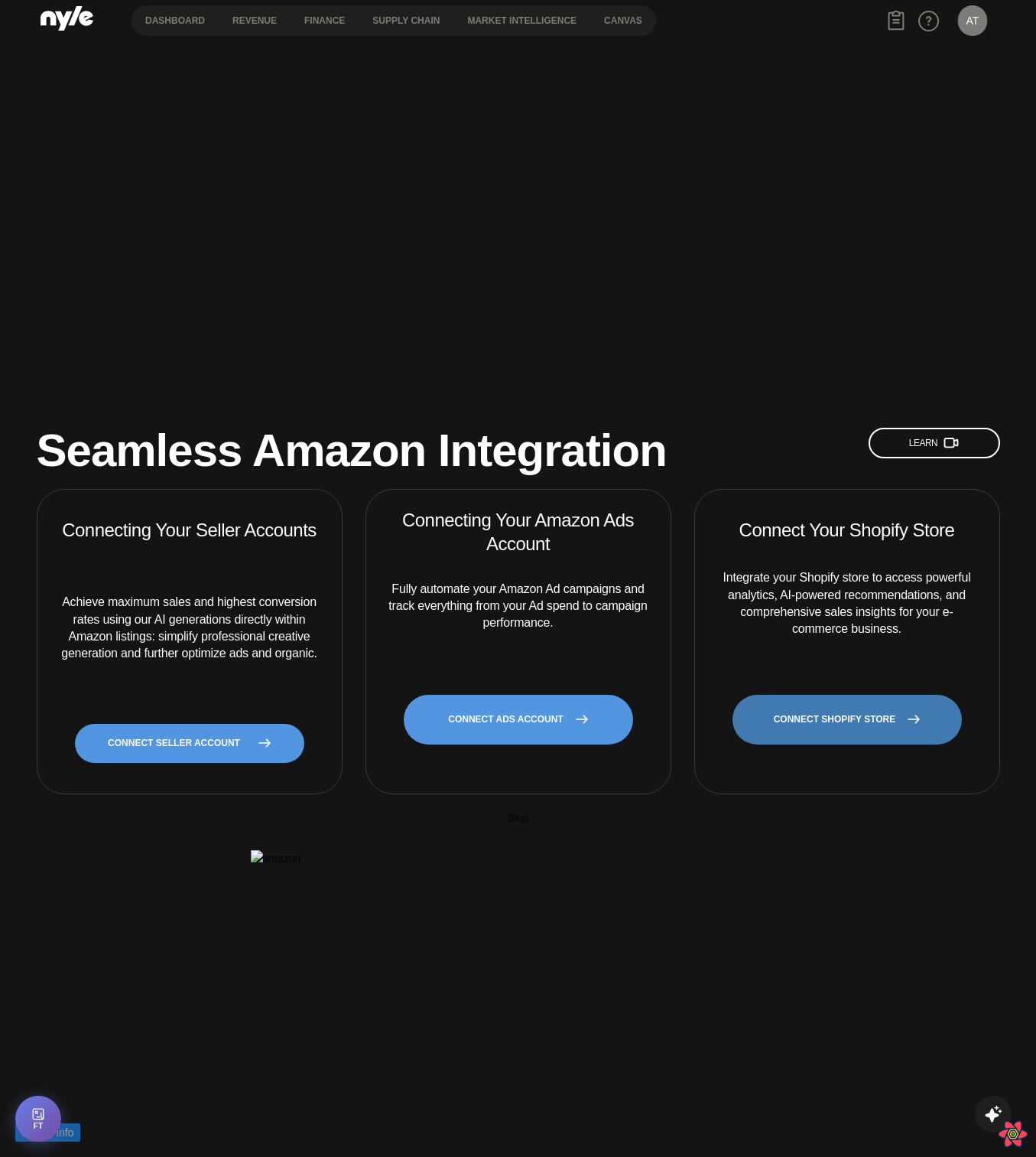
click at [752, 695] on link "CONNECT SHOPIFY STORE" at bounding box center [847, 719] width 229 height 50
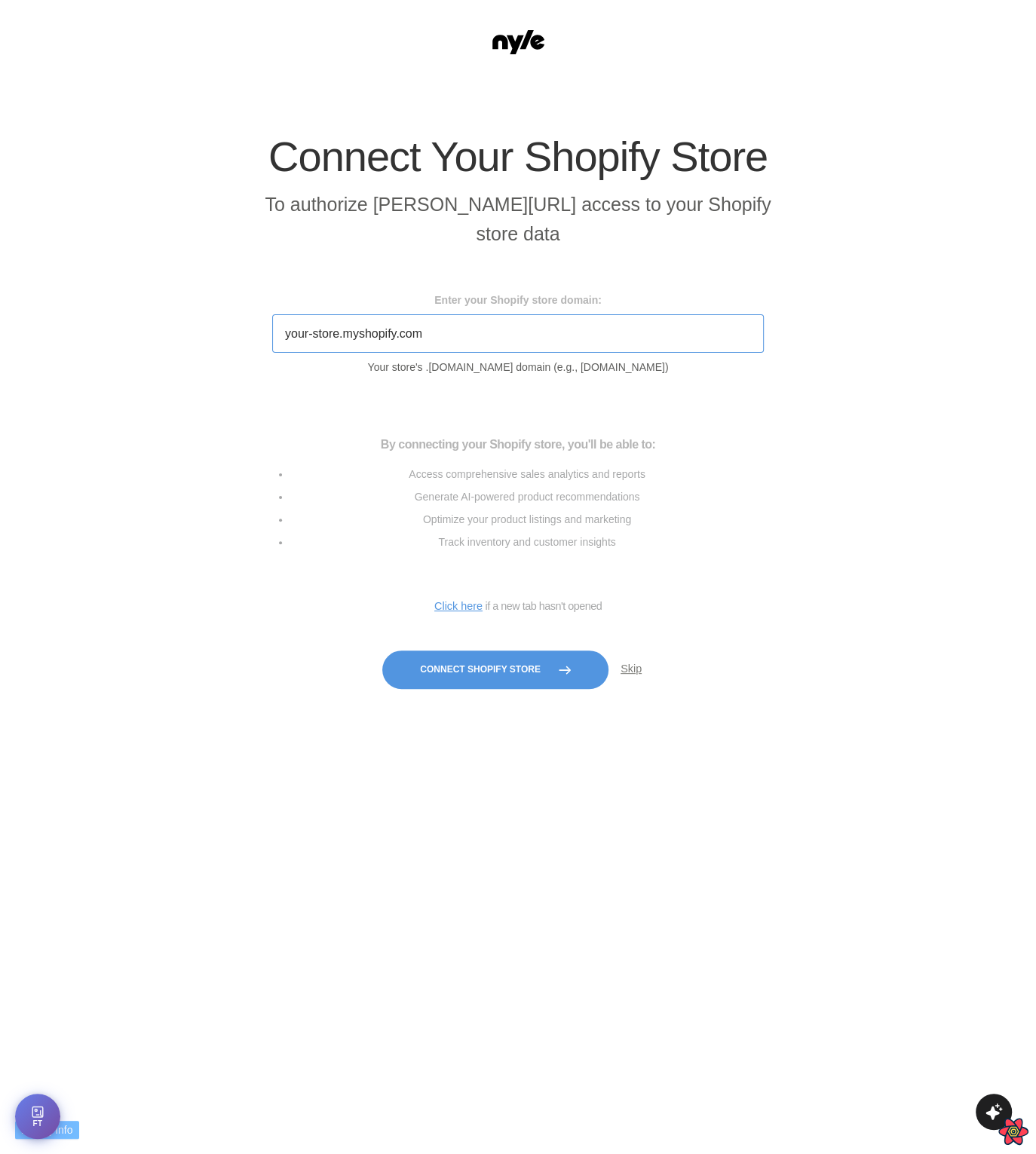
click at [480, 348] on input "Enter your Shopify store domain:" at bounding box center [518, 333] width 492 height 38
type input "[DOMAIN_NAME]"
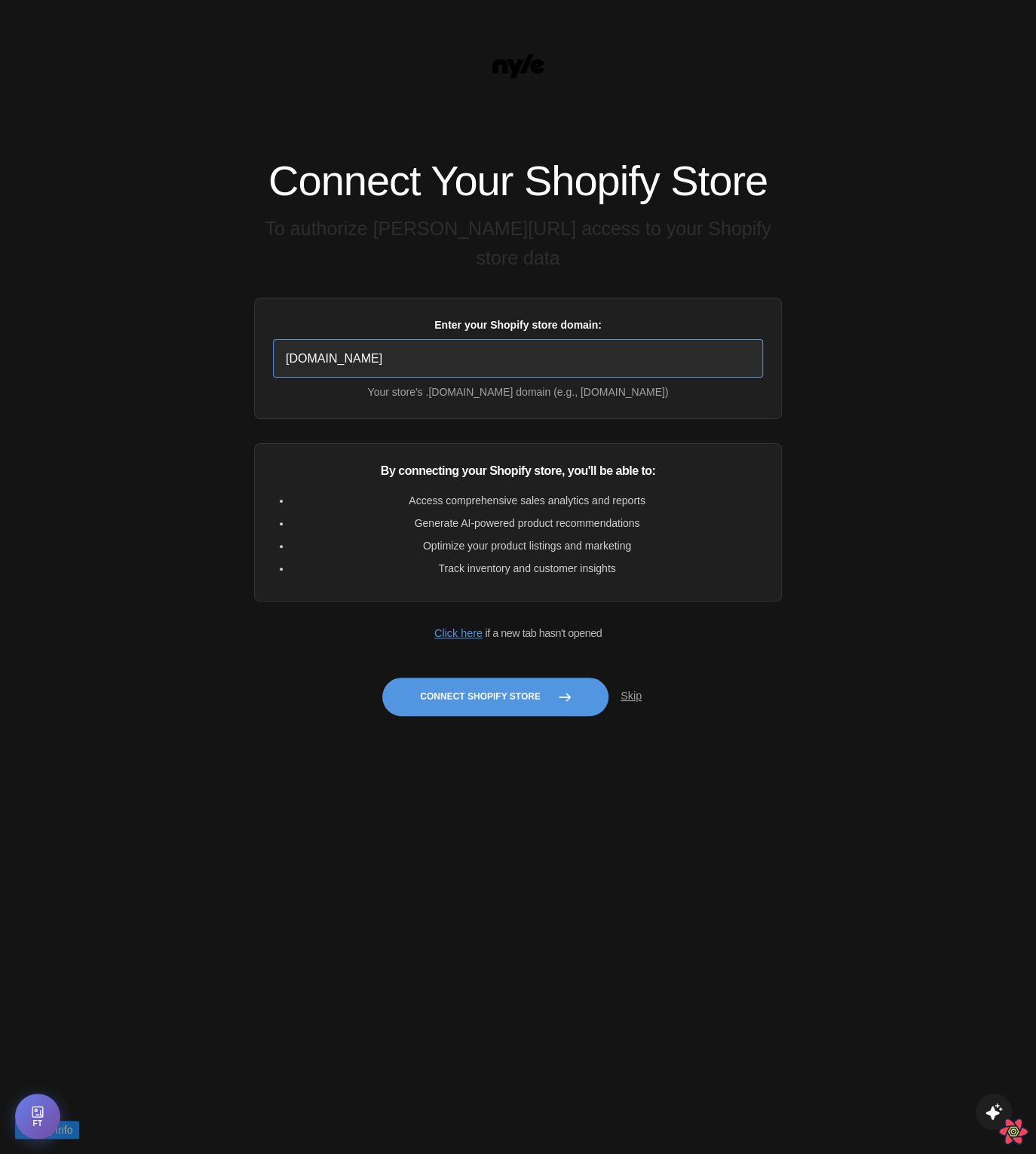
click at [489, 370] on input "[DOMAIN_NAME]" at bounding box center [518, 358] width 490 height 38
click at [480, 701] on button "Connect Shopify Store" at bounding box center [494, 696] width 226 height 38
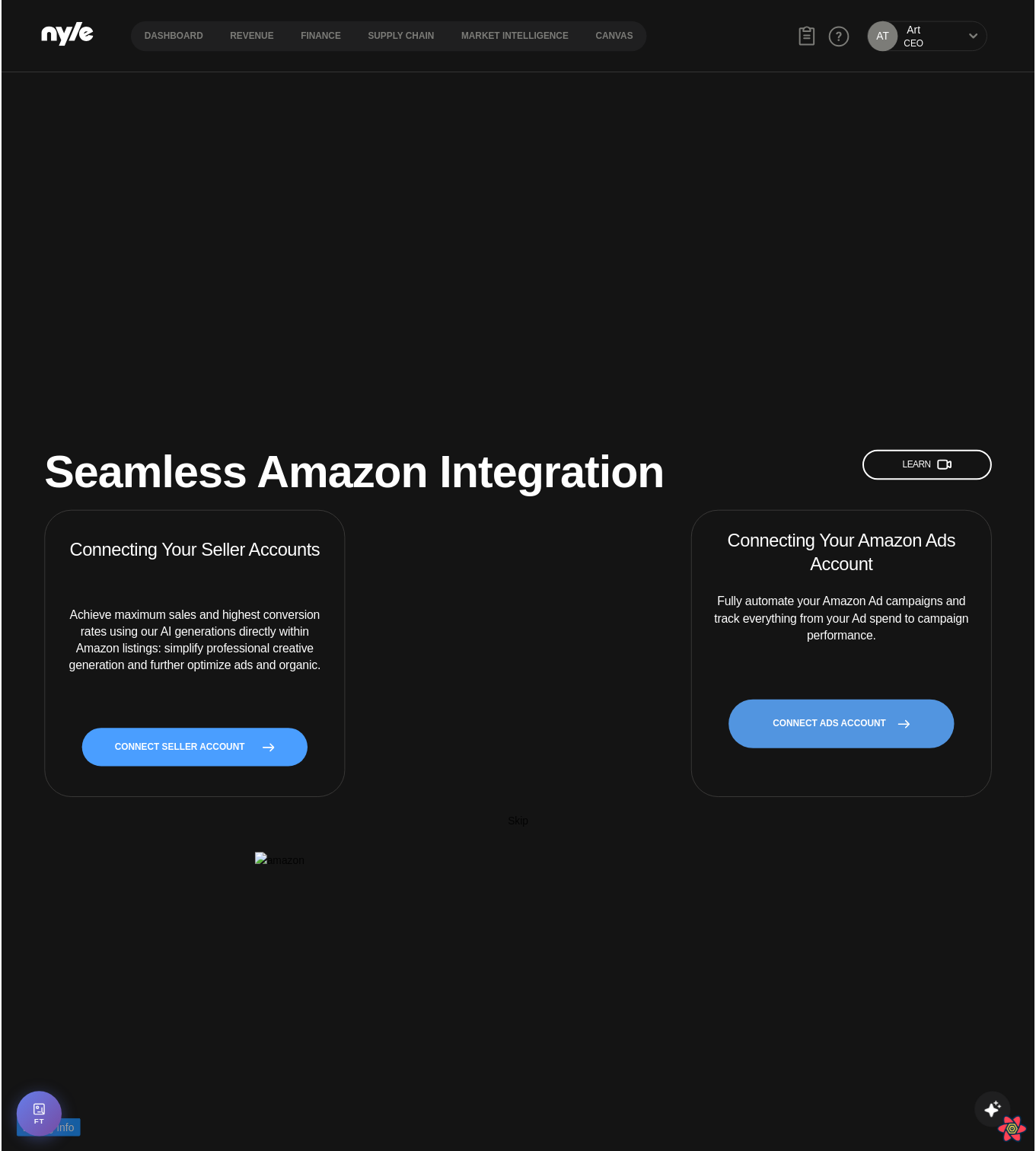
scroll to position [16, 0]
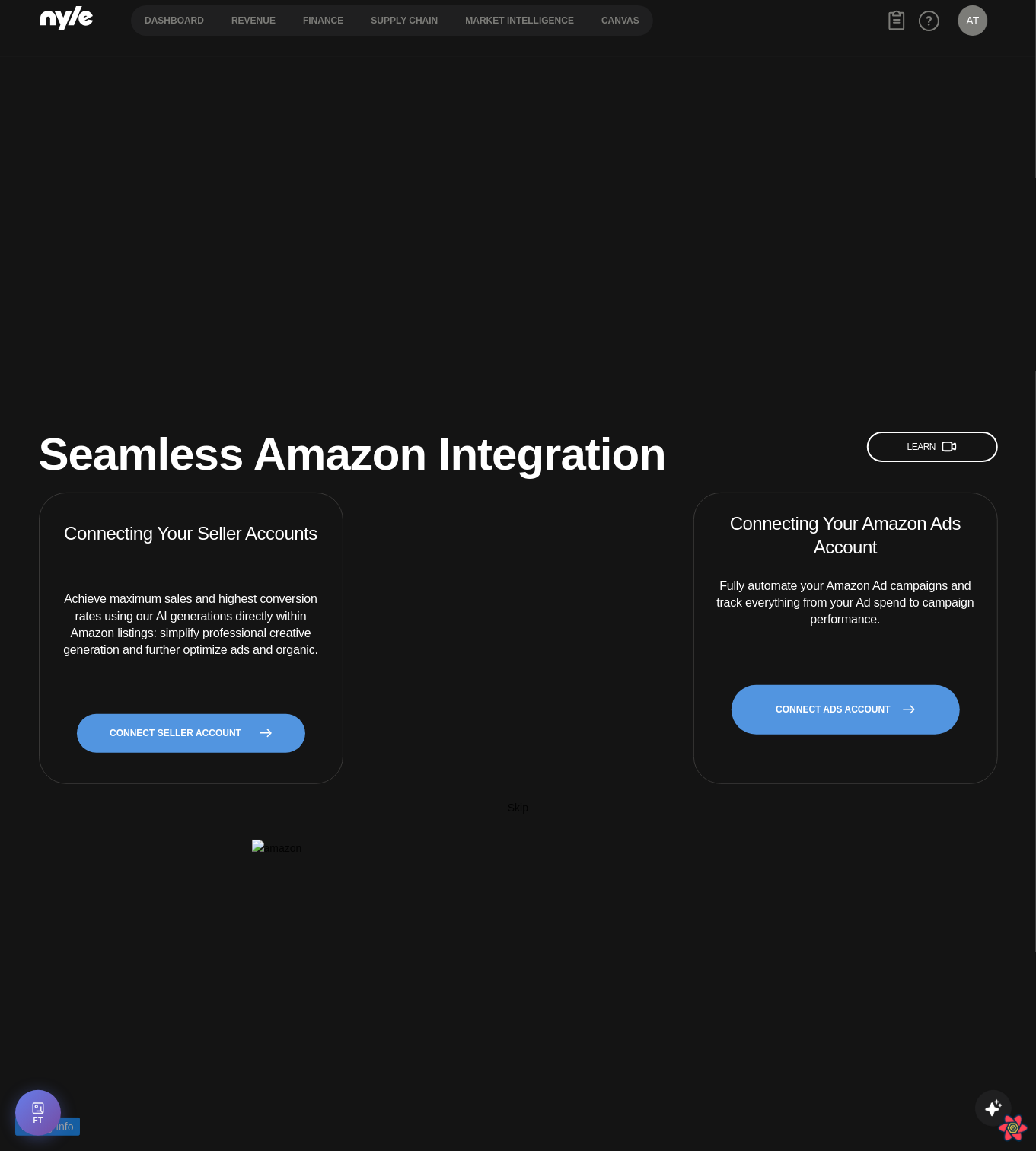
click at [619, 528] on div "Connecting Your Seller Accounts Achieve maximum sales and highest conversion ra…" at bounding box center [518, 638] width 959 height 291
click at [38, 1096] on button "FT" at bounding box center [38, 1111] width 48 height 48
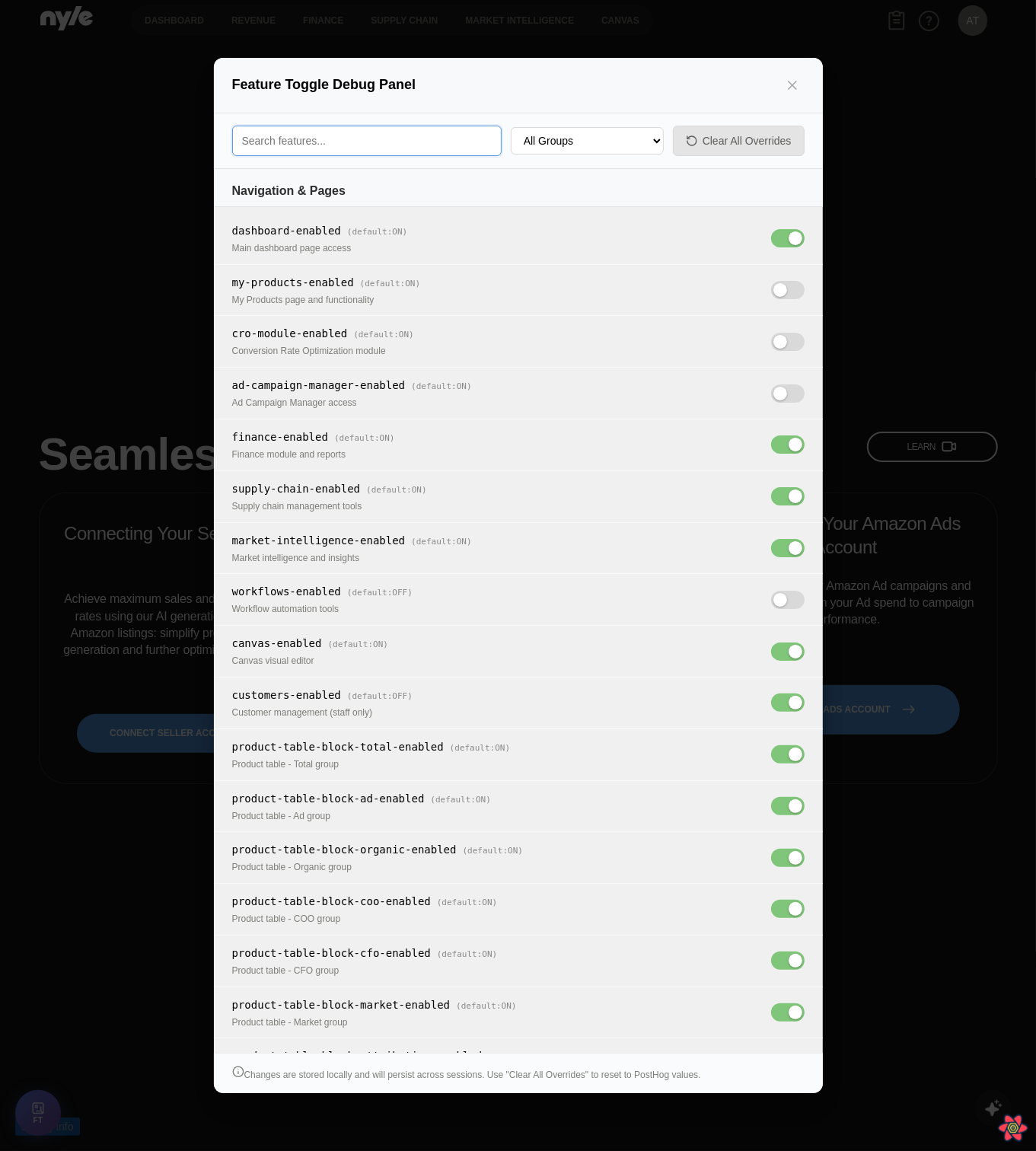
click at [346, 139] on input "Search feature toggles" at bounding box center [366, 141] width 269 height 30
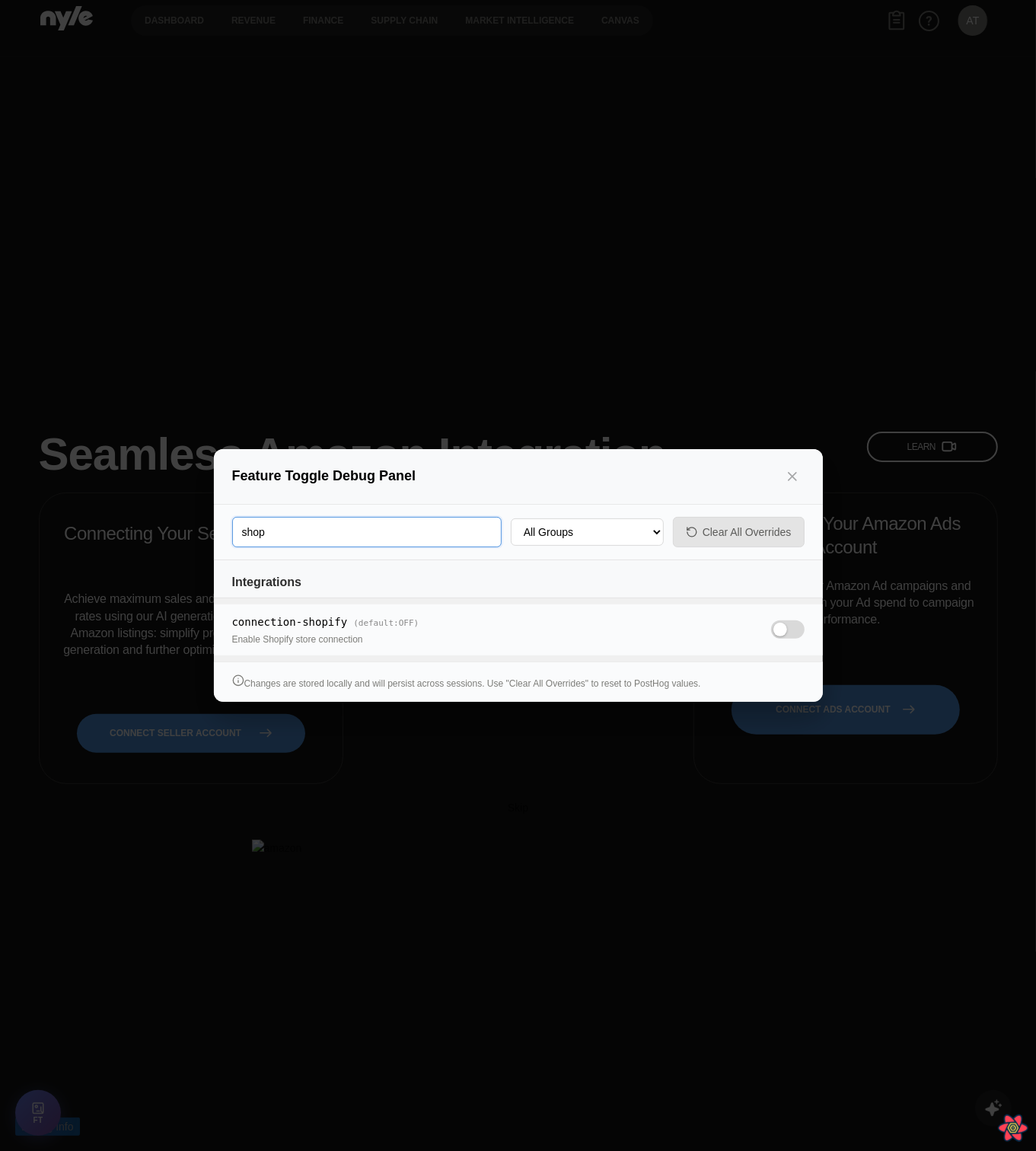
type input "shop"
click at [781, 632] on span at bounding box center [788, 629] width 34 height 18
click at [771, 632] on input "OFF" at bounding box center [771, 632] width 0 height 0
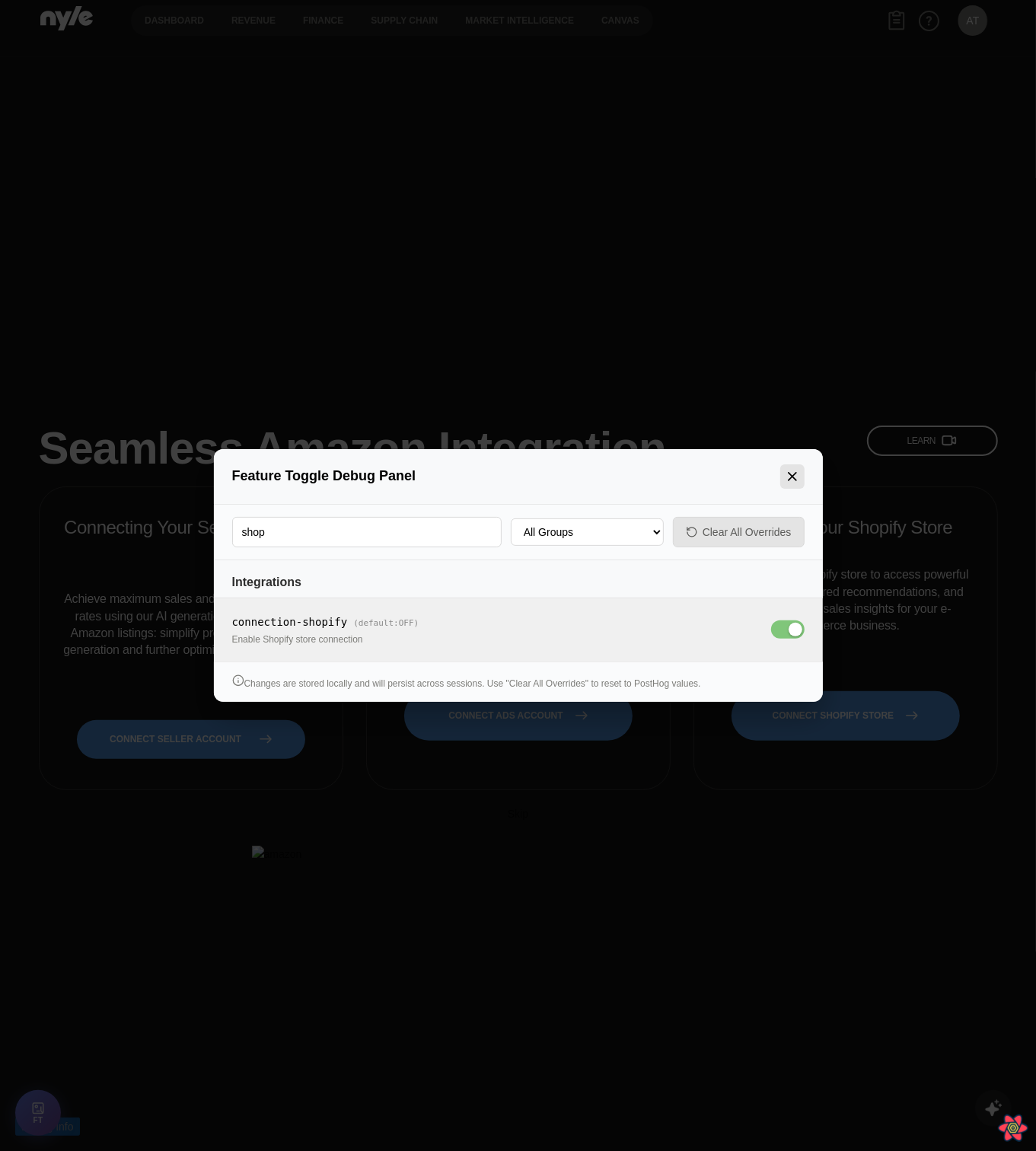
click at [792, 479] on icon "Close panel" at bounding box center [793, 477] width 15 height 15
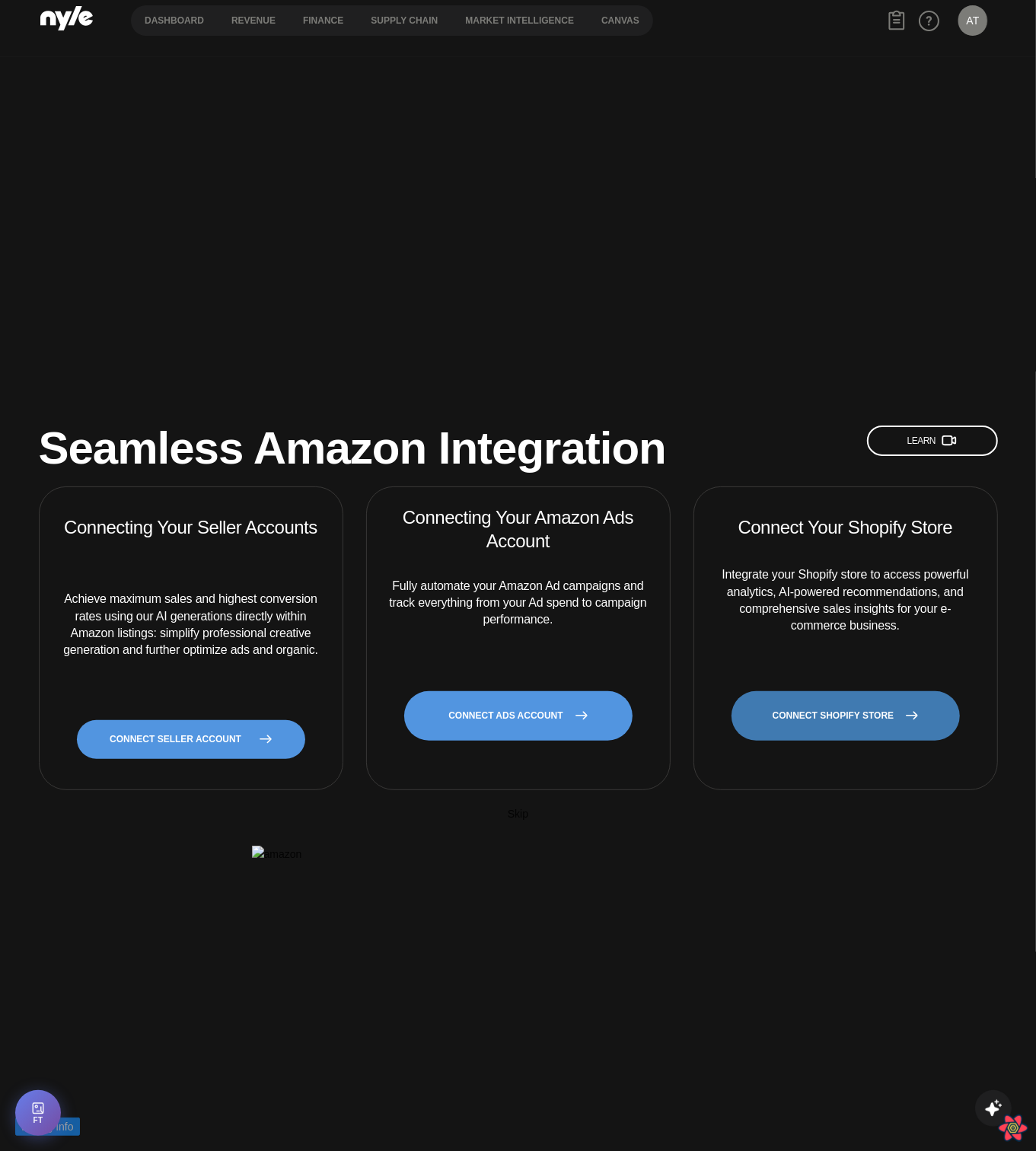
click at [834, 691] on link "CONNECT SHOPIFY STORE" at bounding box center [846, 716] width 228 height 50
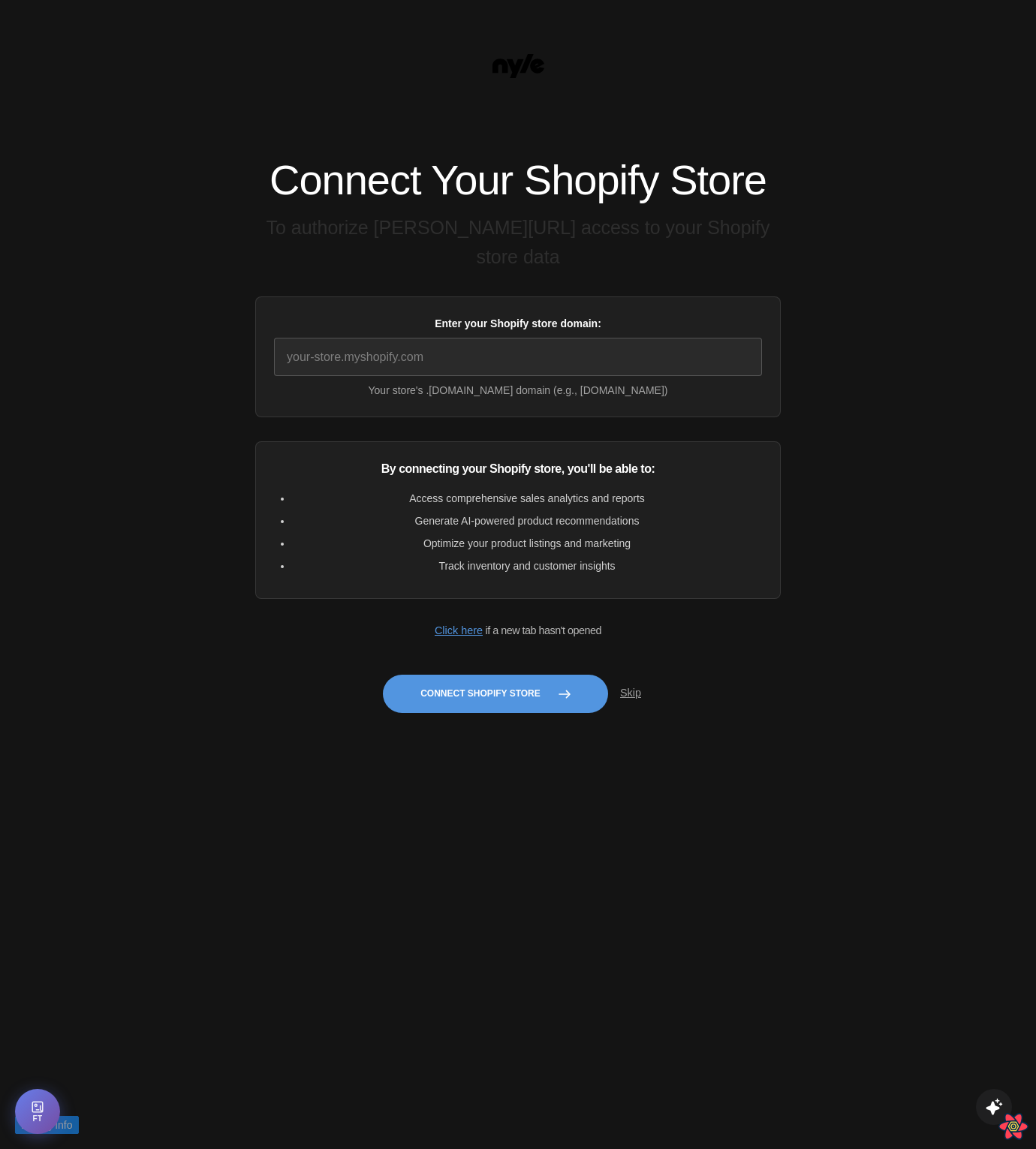
click at [544, 399] on small "Your store's .[DOMAIN_NAME] domain (e.g., [DOMAIN_NAME])" at bounding box center [517, 390] width 487 height 17
drag, startPoint x: 544, startPoint y: 402, endPoint x: 695, endPoint y: 404, distance: 151.0
click at [695, 399] on small "Your store's .[DOMAIN_NAME] domain (e.g., [DOMAIN_NAME])" at bounding box center [517, 390] width 487 height 17
copy small "[DOMAIN_NAME]"
click at [566, 372] on input "Enter your Shopify store domain:" at bounding box center [517, 356] width 487 height 38
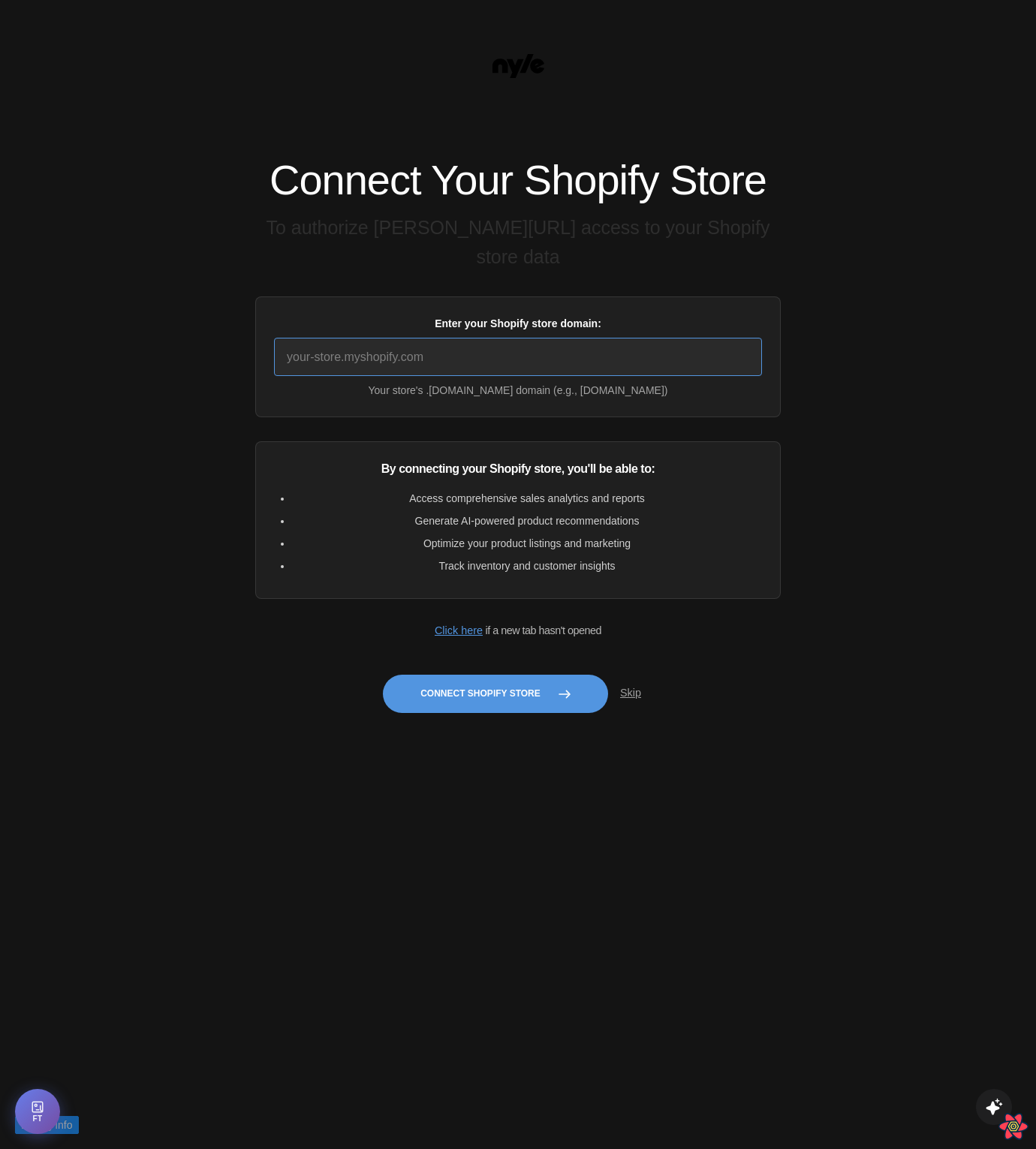
paste input "[DOMAIN_NAME]"
type input "[DOMAIN_NAME]"
